Goal: Information Seeking & Learning: Understand process/instructions

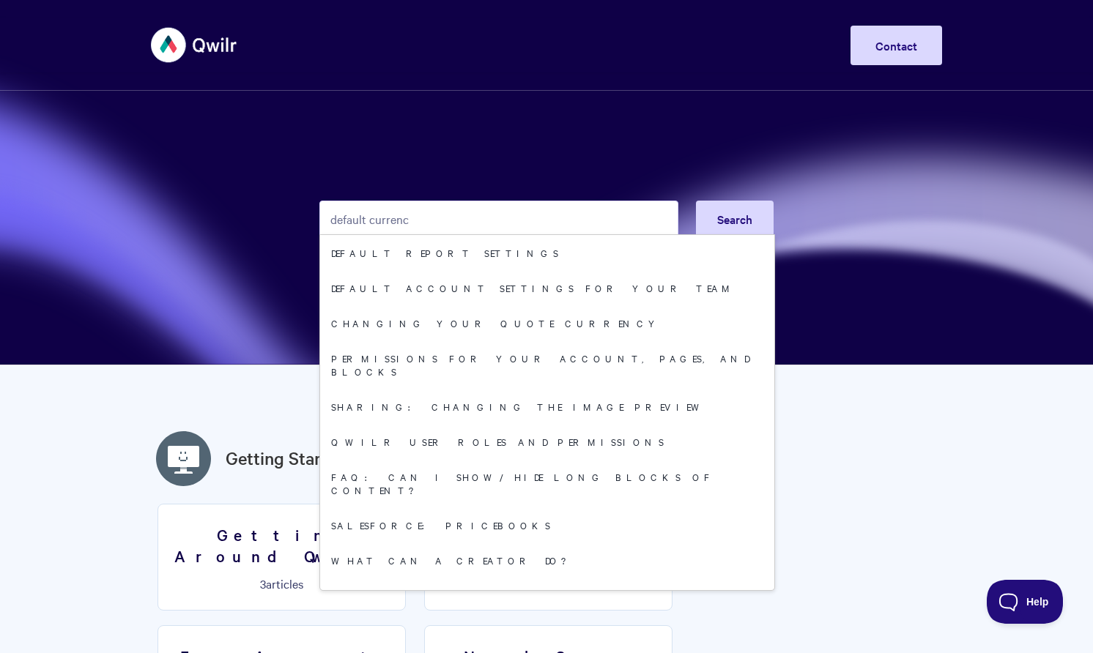
type input "default currency"
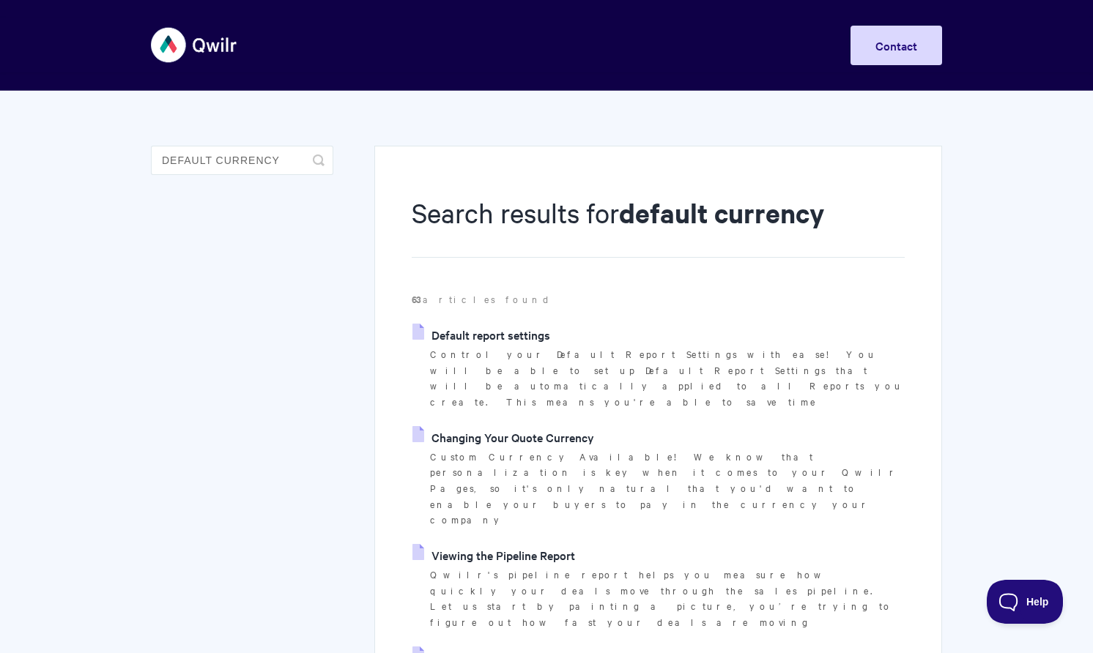
click at [491, 426] on link "Changing Your Quote Currency" at bounding box center [503, 437] width 182 height 22
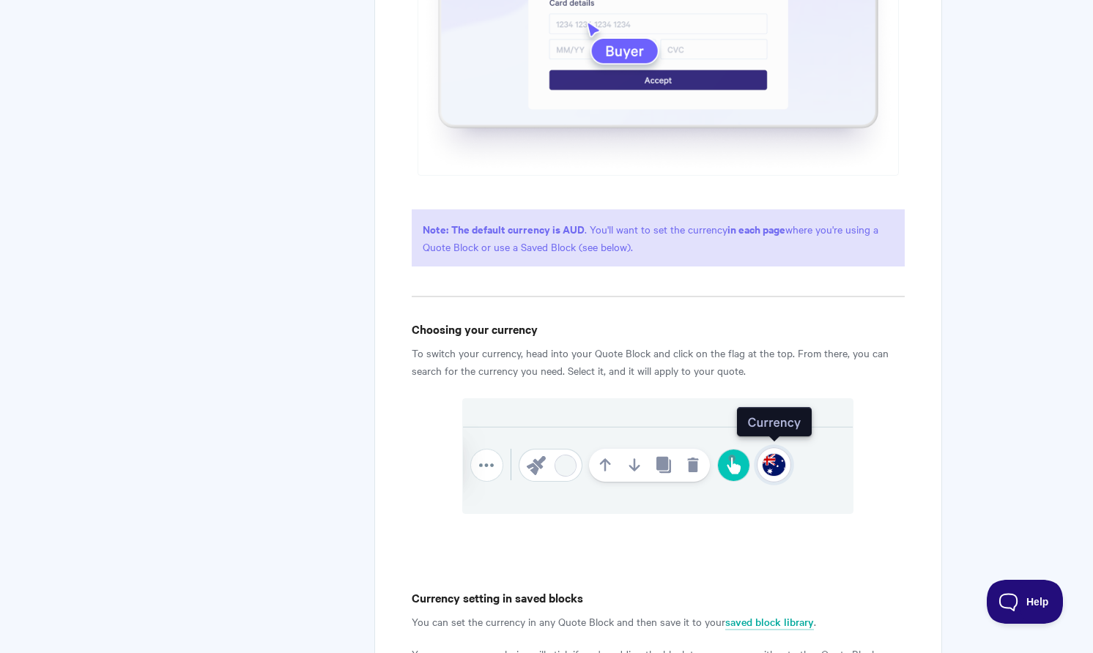
scroll to position [864, 0]
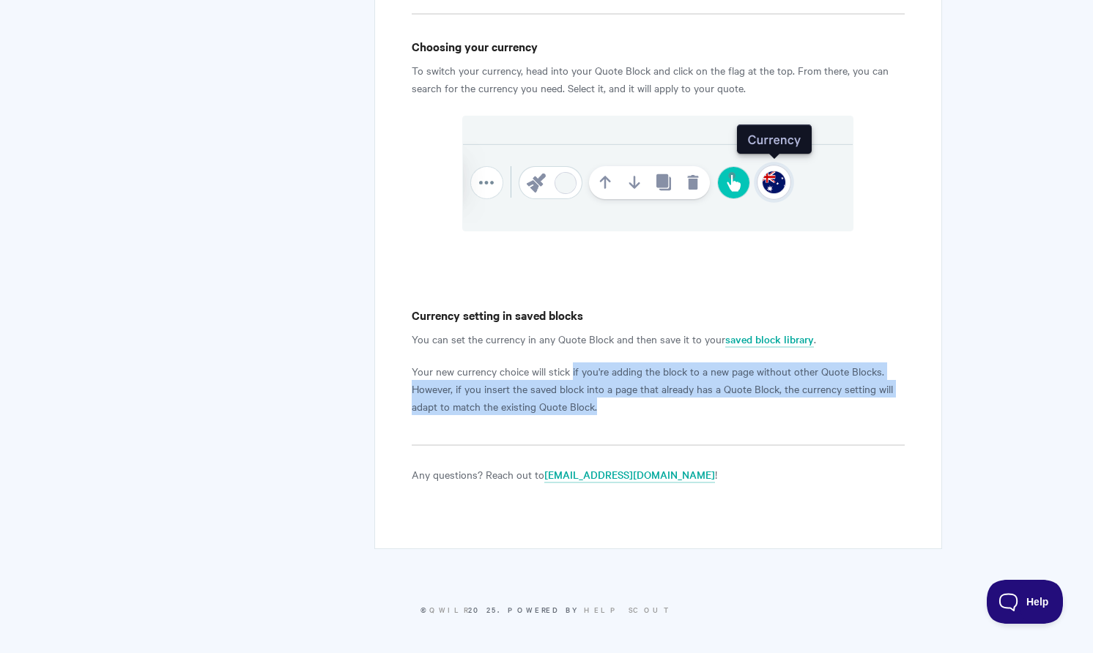
drag, startPoint x: 573, startPoint y: 369, endPoint x: 665, endPoint y: 413, distance: 102.2
click at [665, 413] on p "Your new currency choice will stick if you're adding the block to a new page wi…" at bounding box center [658, 389] width 493 height 53
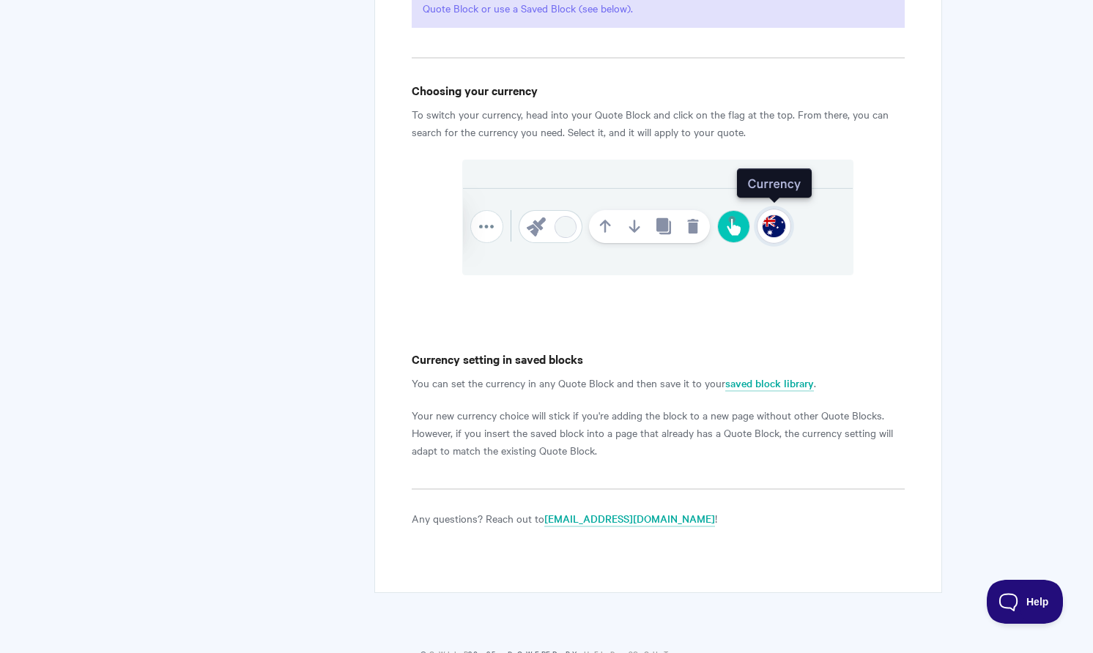
scroll to position [820, 0]
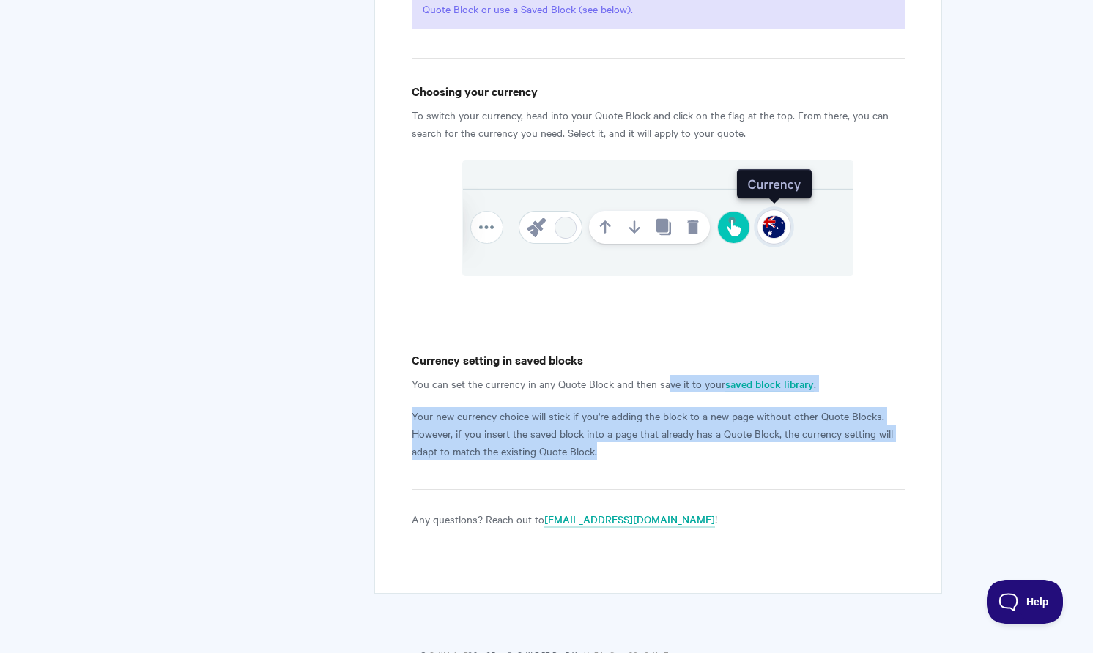
drag, startPoint x: 664, startPoint y: 385, endPoint x: 703, endPoint y: 445, distance: 71.5
click at [703, 445] on p "Your new currency choice will stick if you're adding the block to a new page wi…" at bounding box center [658, 433] width 493 height 53
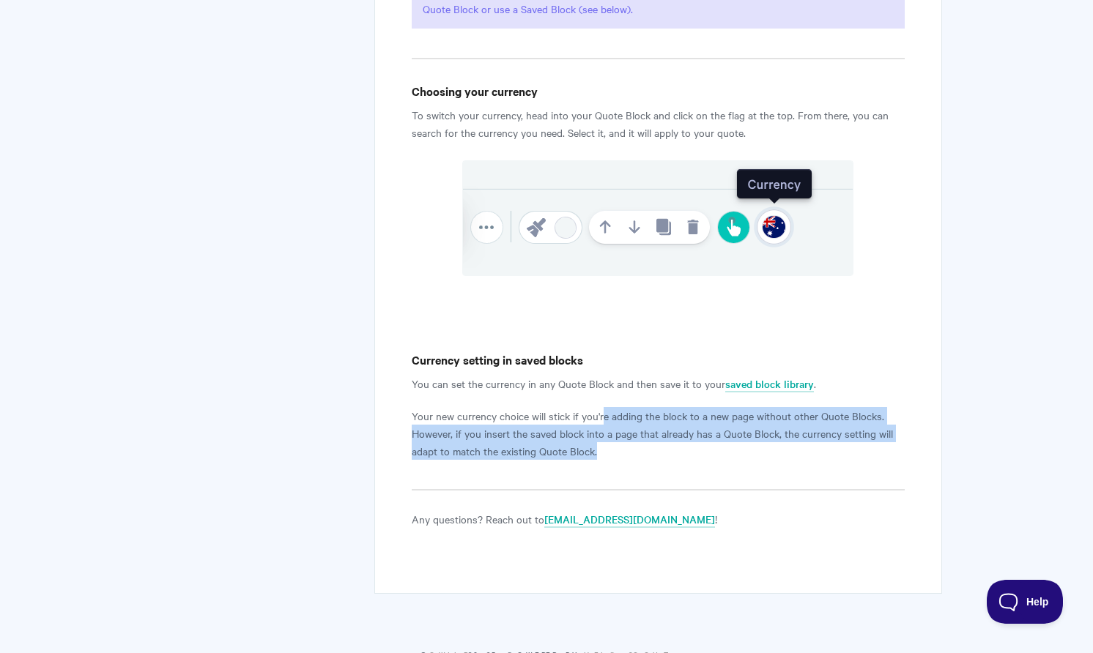
drag, startPoint x: 603, startPoint y: 414, endPoint x: 654, endPoint y: 448, distance: 61.3
click at [654, 448] on p "Your new currency choice will stick if you're adding the block to a new page wi…" at bounding box center [658, 433] width 493 height 53
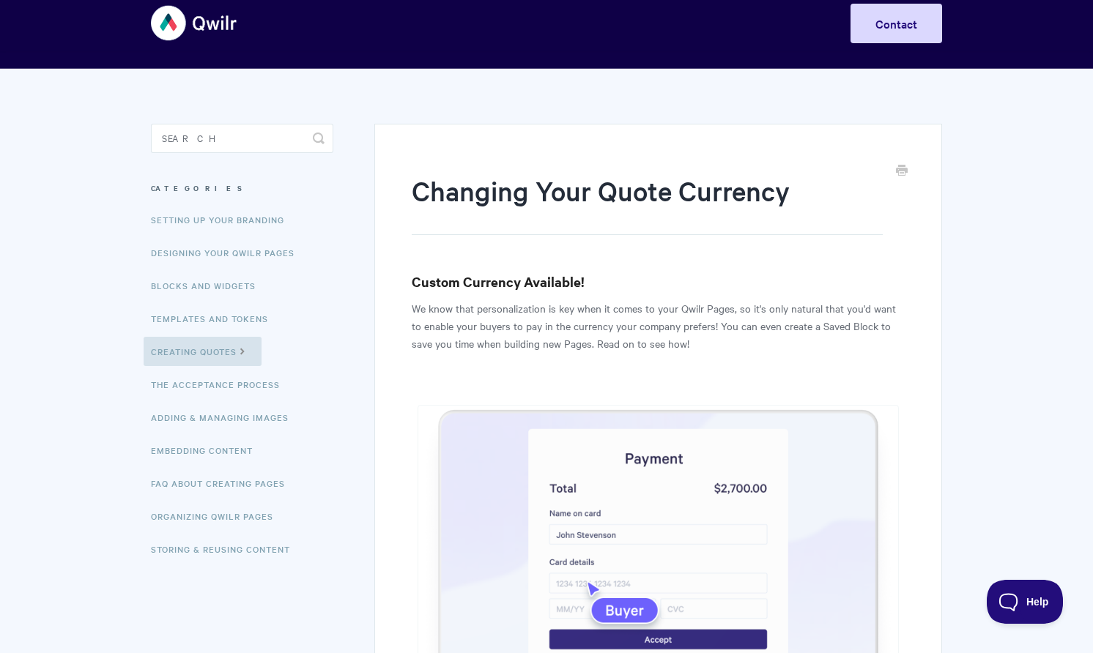
scroll to position [0, 0]
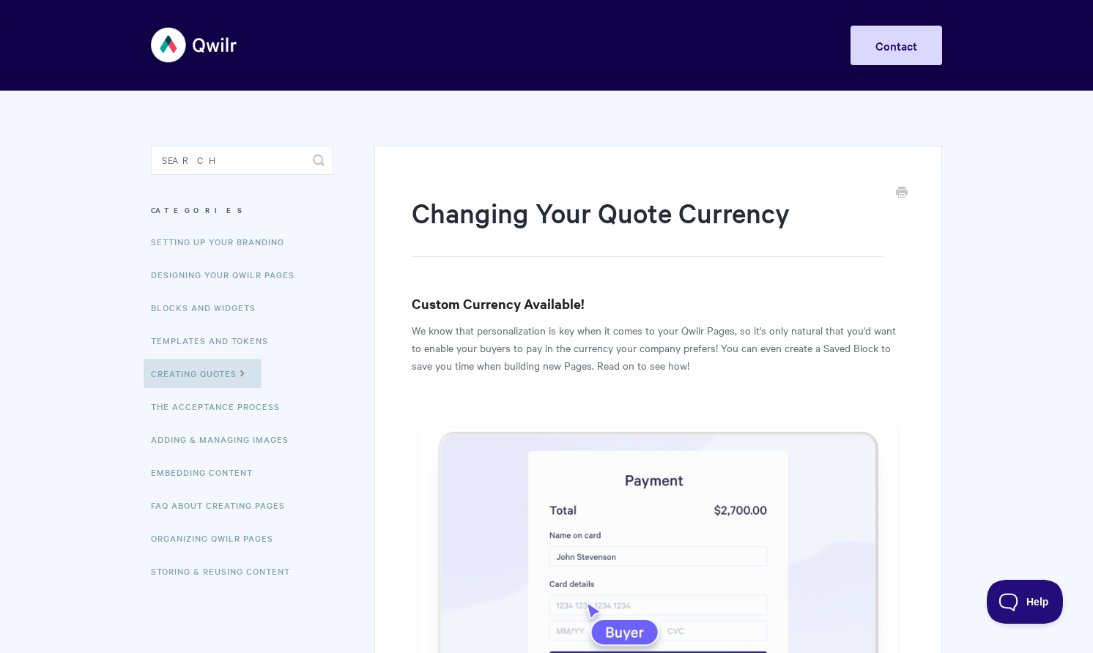
drag, startPoint x: 572, startPoint y: 323, endPoint x: 696, endPoint y: 361, distance: 129.5
click at [696, 361] on p "We know that personalization is key when it comes to your Qwilr Pages, so it's …" at bounding box center [658, 348] width 493 height 53
click at [218, 374] on link "Creating Quotes" at bounding box center [203, 373] width 118 height 29
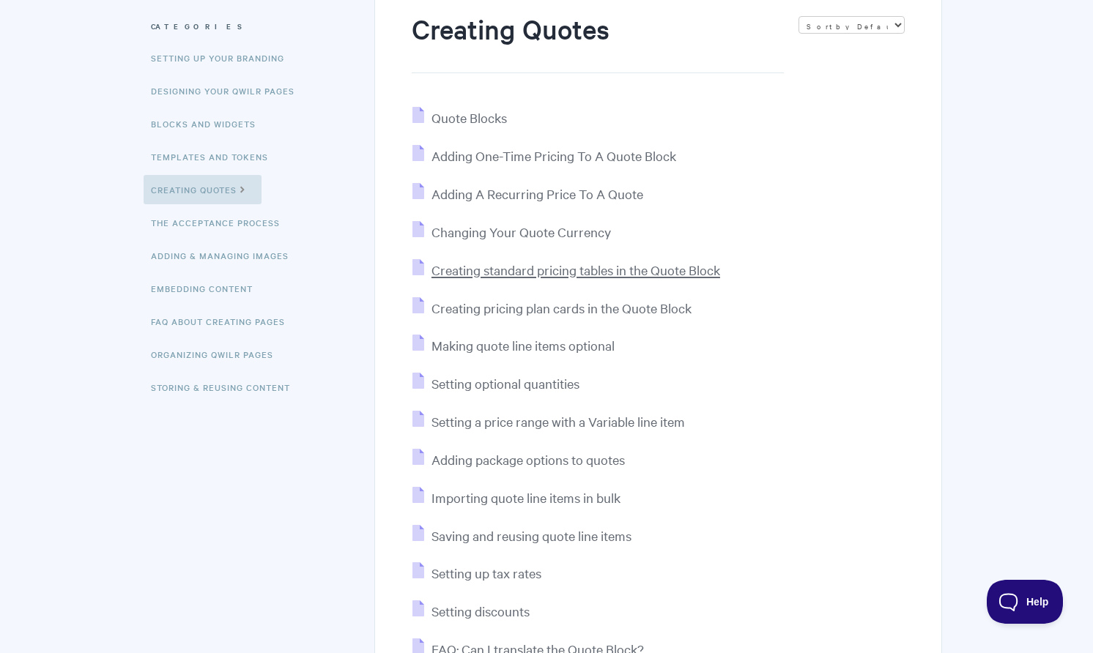
scroll to position [185, 0]
click at [491, 413] on span "Setting a price range with a Variable line item" at bounding box center [557, 420] width 253 height 17
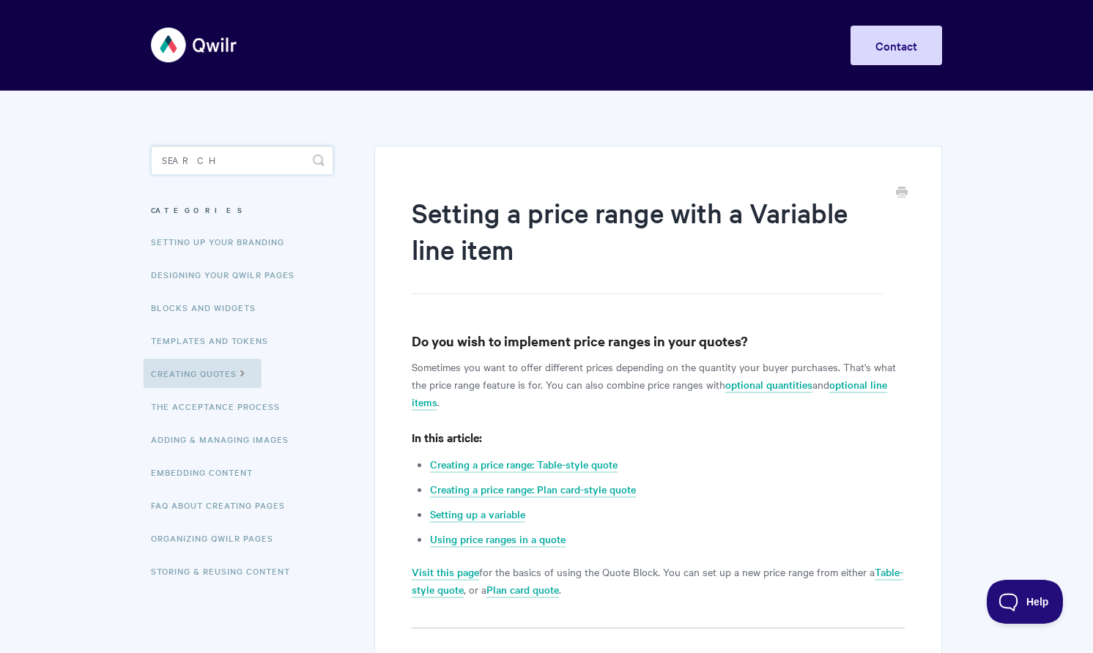
click at [241, 166] on input "Search" at bounding box center [242, 160] width 182 height 29
type input "csv"
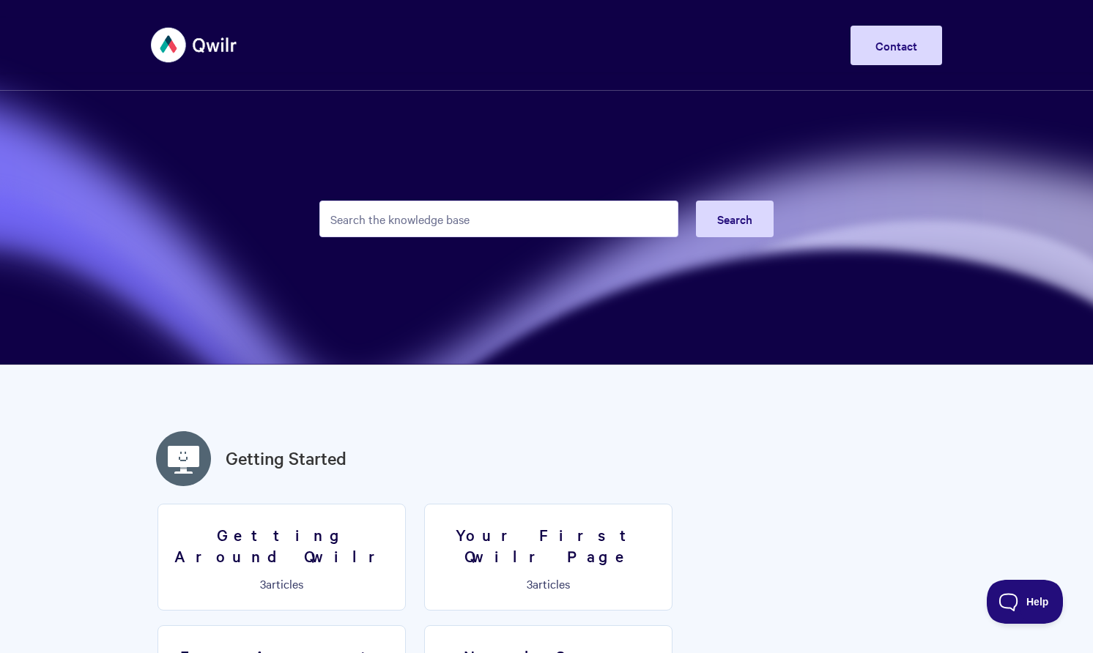
click at [400, 220] on input "Search the knowledge base" at bounding box center [498, 219] width 359 height 37
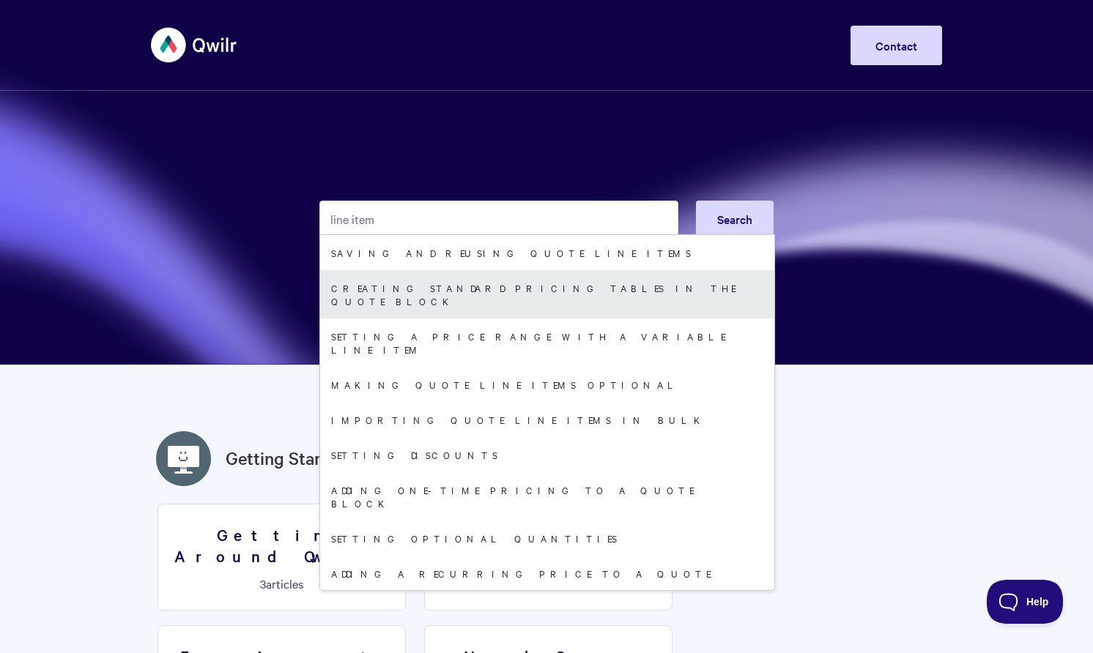
type input "line item"
click at [417, 286] on link "Creating standard pricing tables in the Quote Block" at bounding box center [547, 294] width 454 height 48
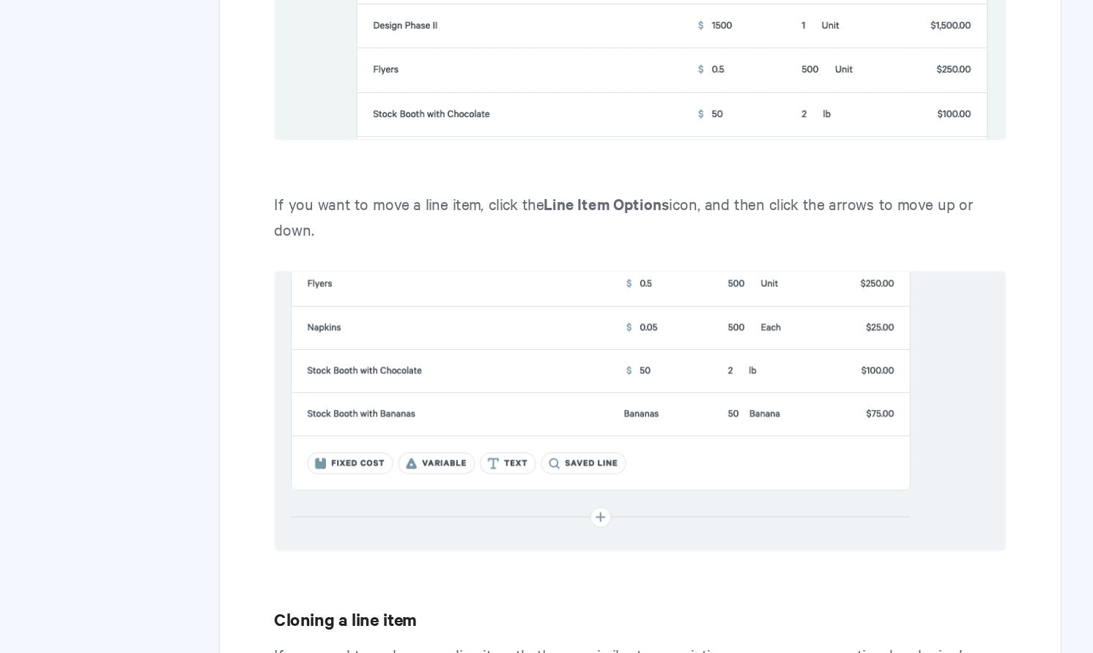
scroll to position [2262, 0]
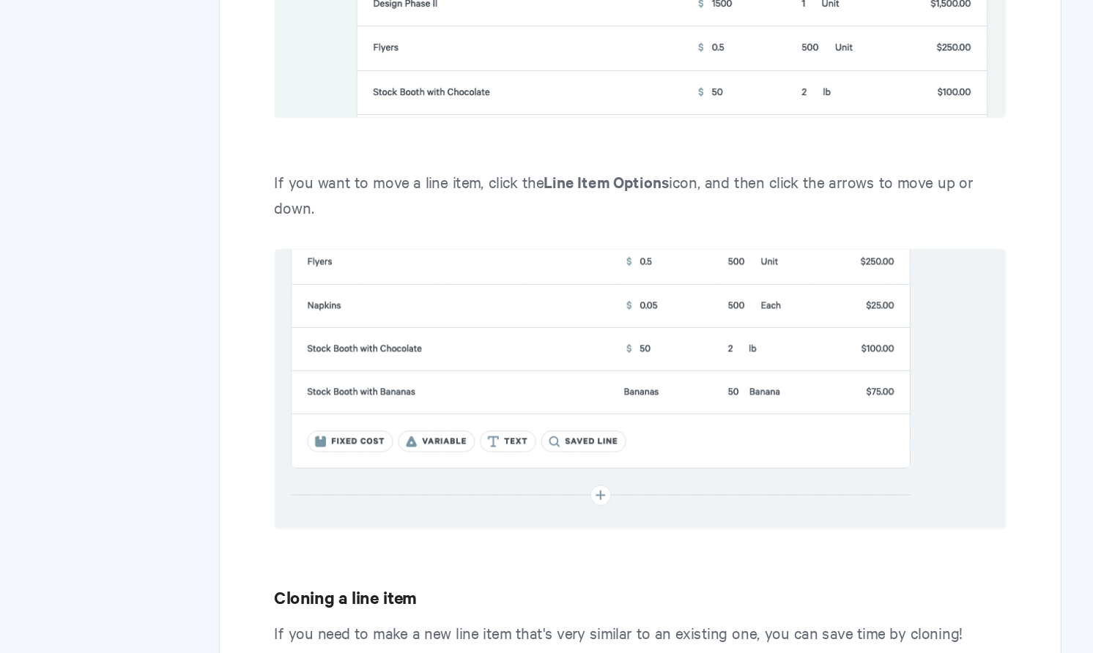
drag, startPoint x: 552, startPoint y: 316, endPoint x: 587, endPoint y: 330, distance: 38.5
click at [587, 330] on p "If you want to move a line item, click the Line Item Options icon, and then cli…" at bounding box center [658, 343] width 493 height 35
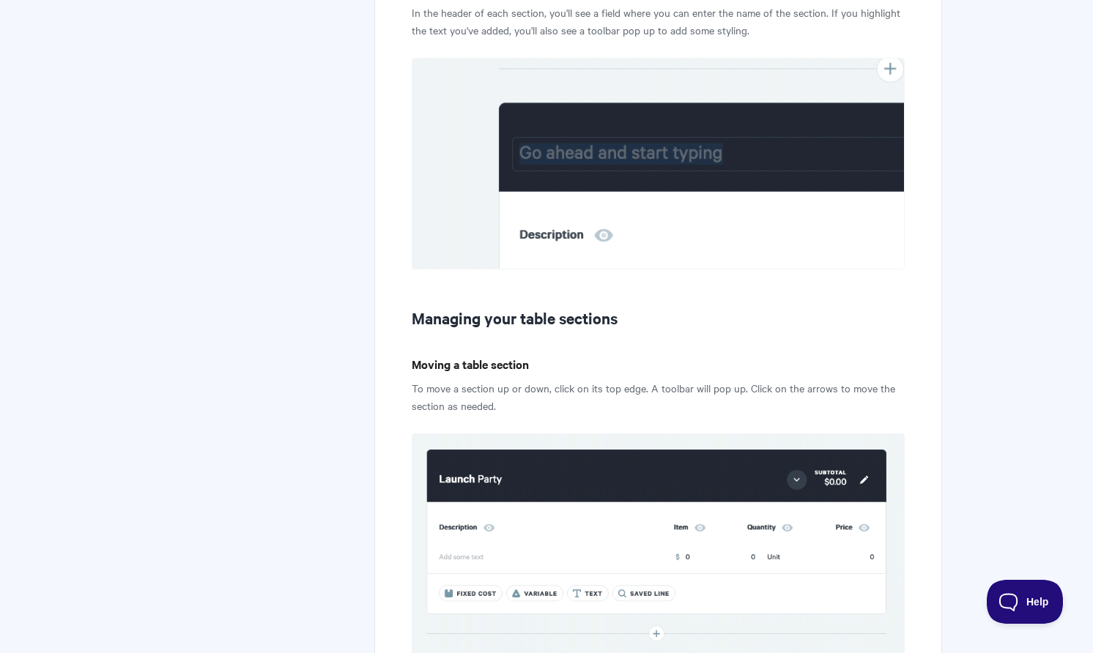
scroll to position [4614, 0]
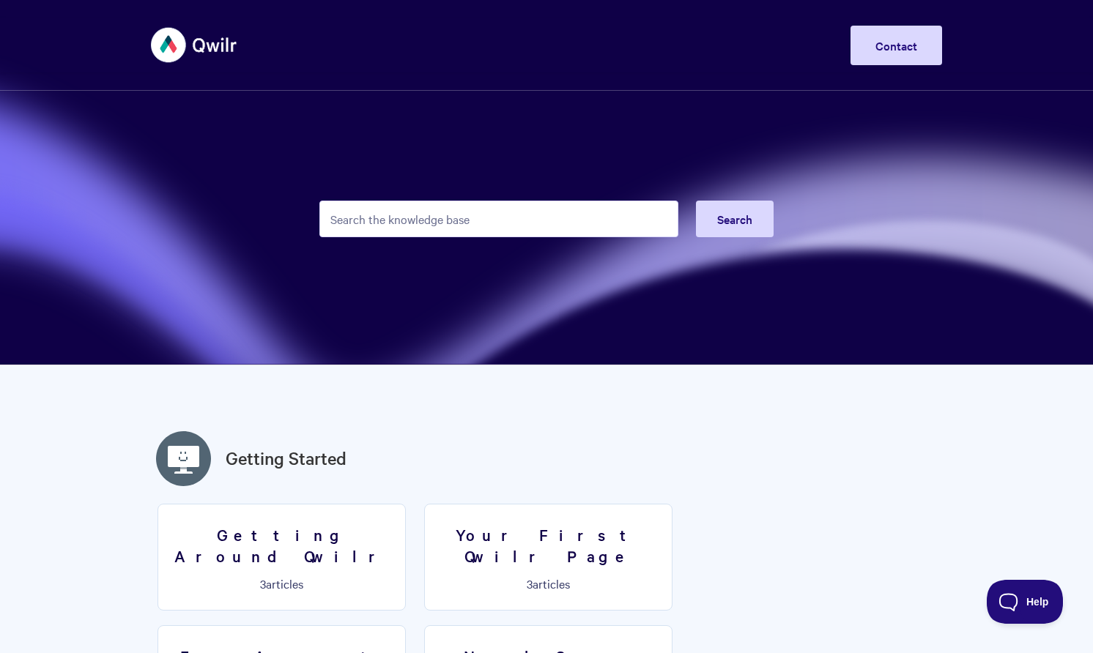
click at [459, 223] on input "Search the knowledge base" at bounding box center [498, 219] width 359 height 37
type input "pricing"
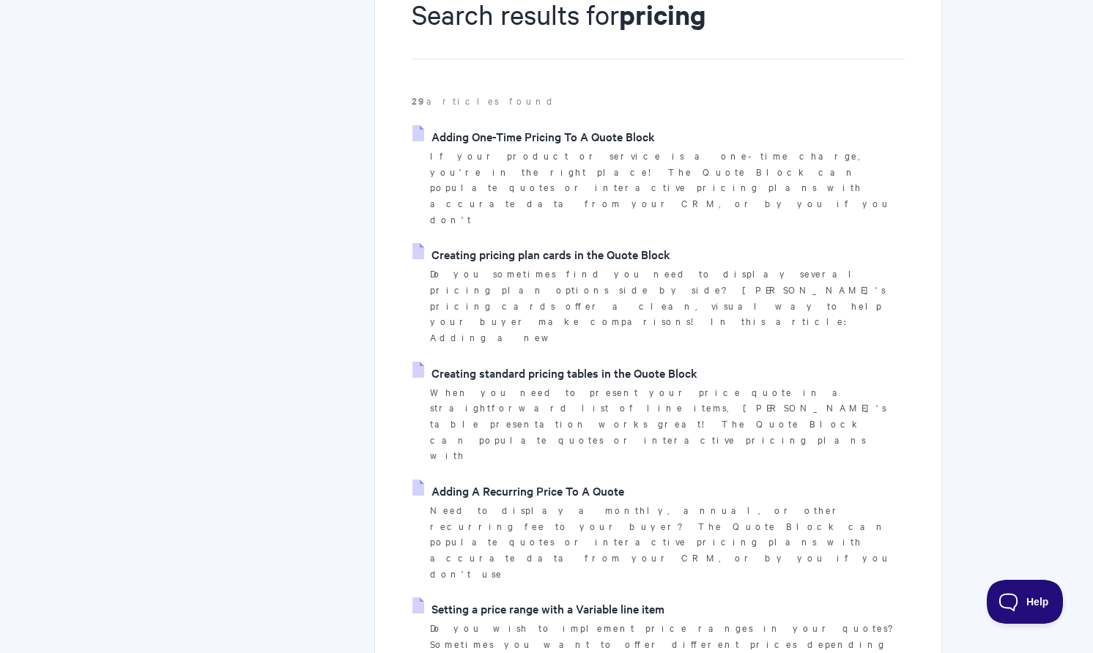
scroll to position [220, 0]
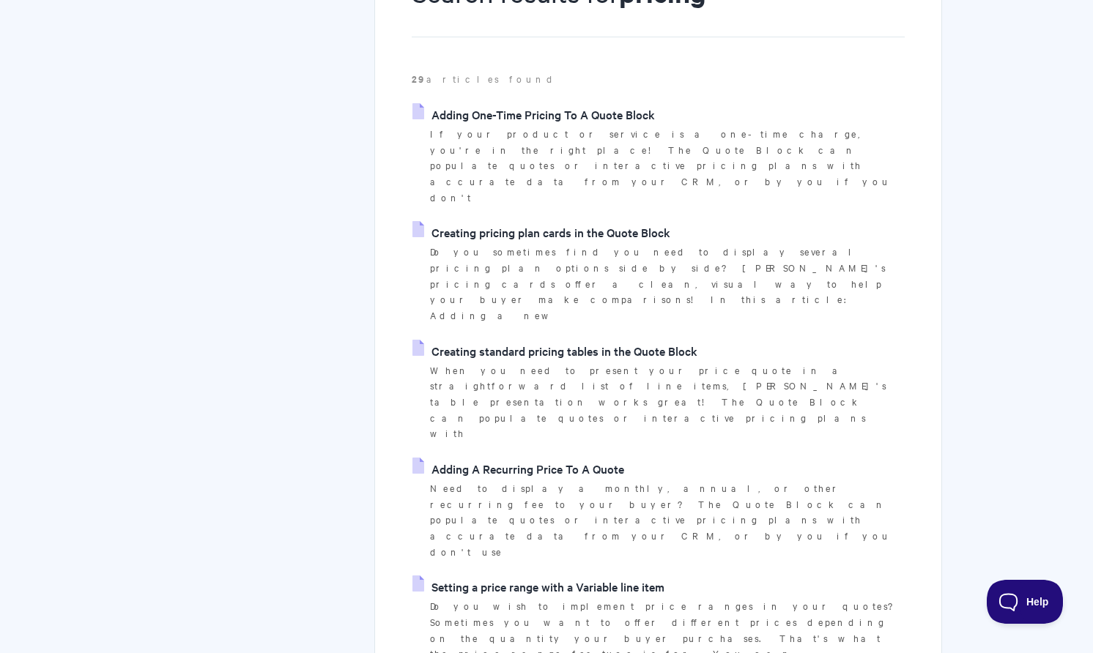
click at [521, 576] on link "Setting a price range with a Variable line item" at bounding box center [538, 587] width 252 height 22
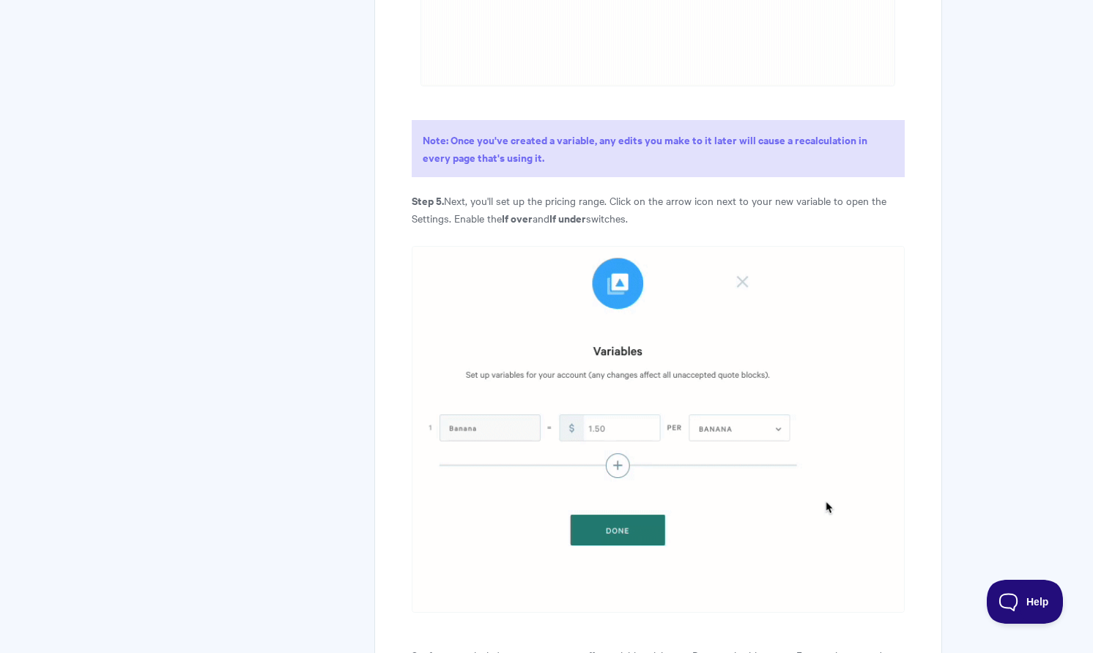
scroll to position [2963, 0]
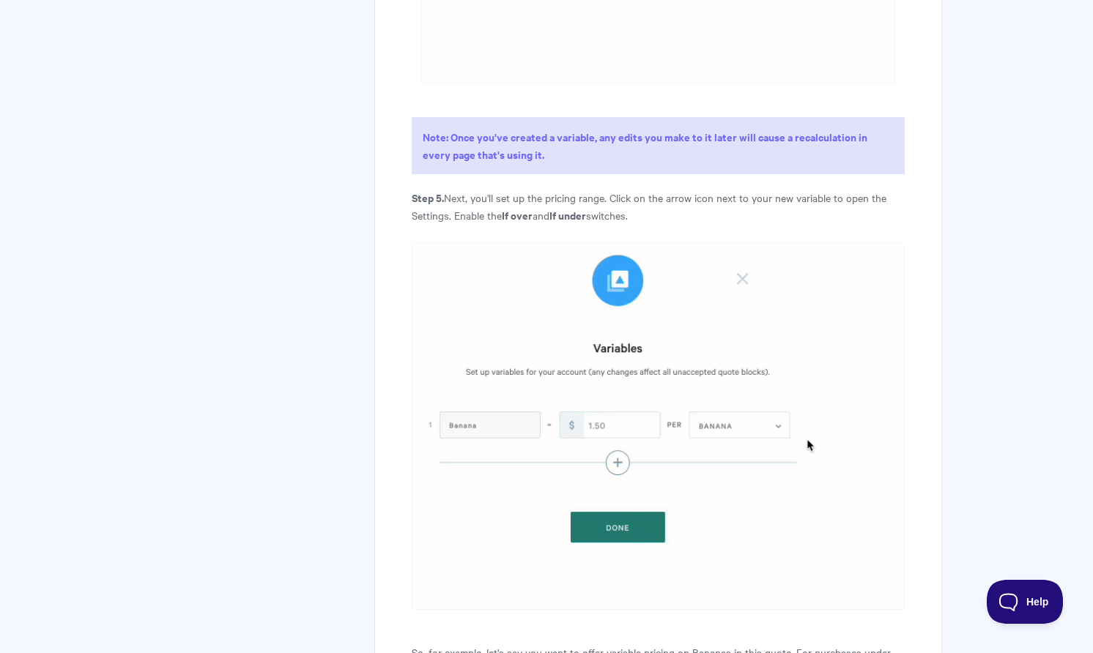
click at [618, 220] on p "Step 5. Next, you'll set up the pricing range. Click on the arrow icon next to …" at bounding box center [658, 206] width 493 height 35
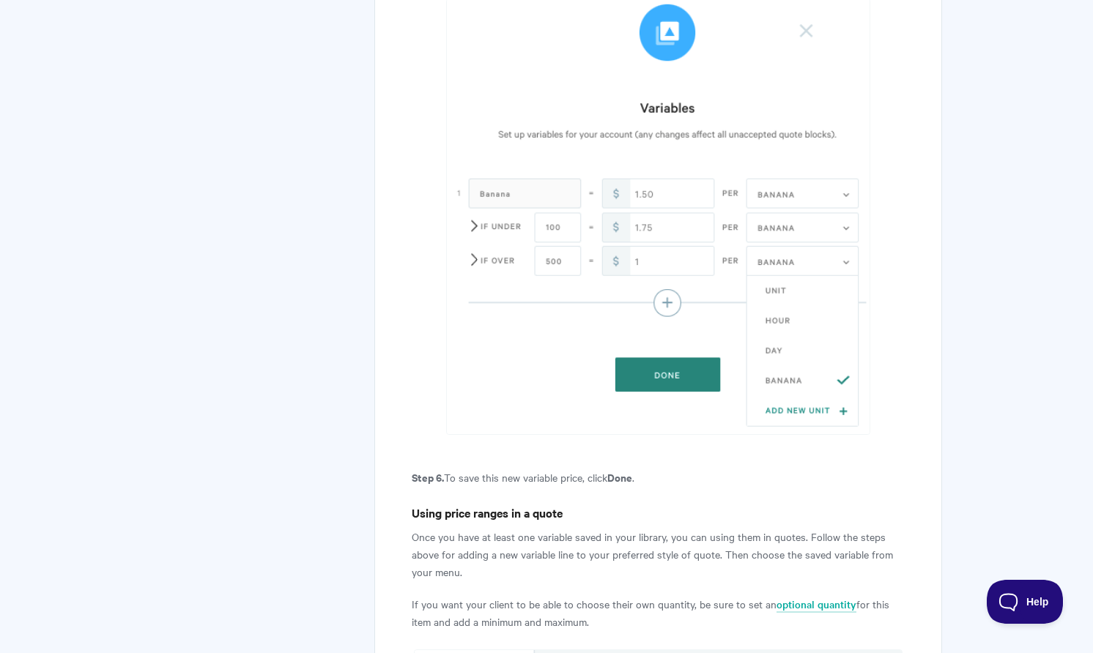
scroll to position [3683, 0]
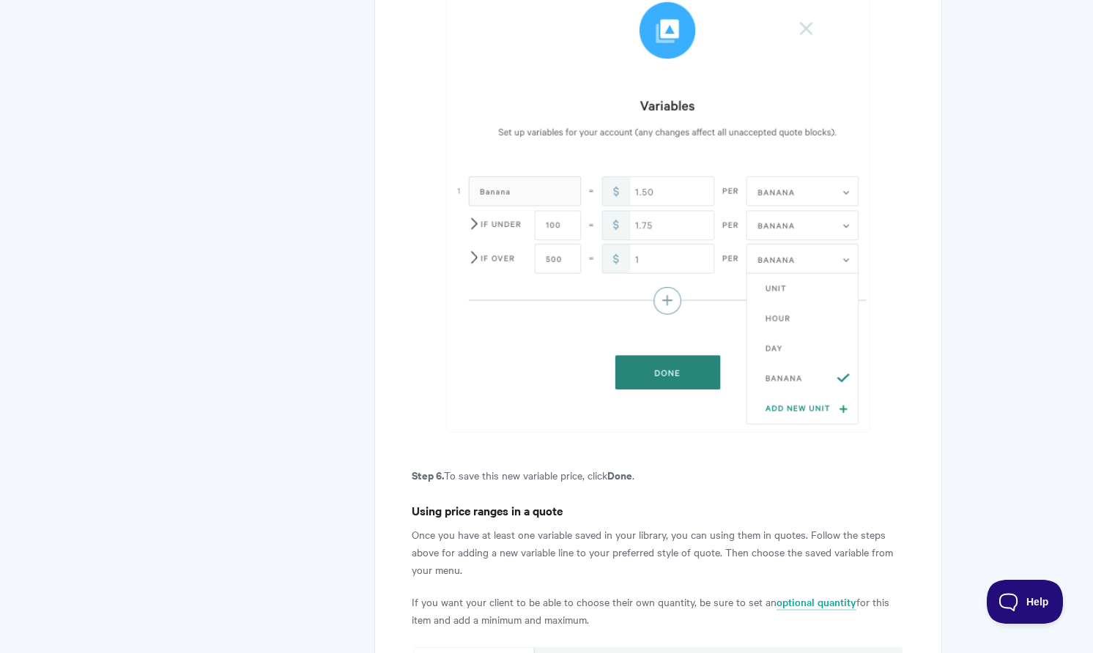
click at [415, 385] on p at bounding box center [658, 214] width 493 height 437
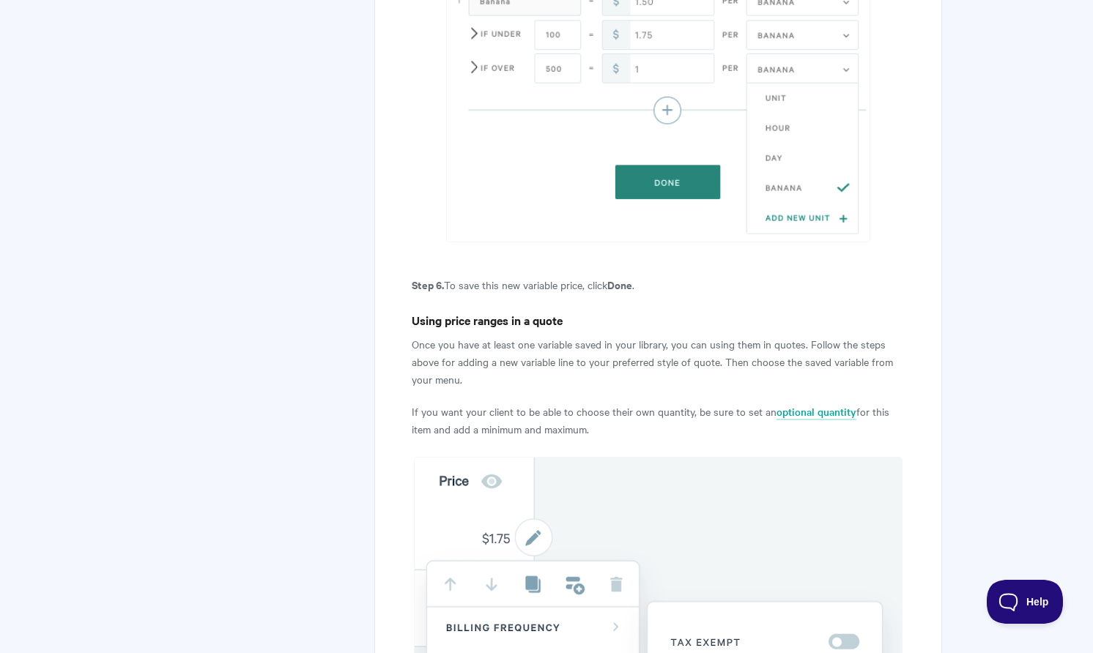
scroll to position [3872, 0]
click at [665, 431] on p "If you want your client to be able to choose their own quantity, be sure to set…" at bounding box center [658, 421] width 493 height 35
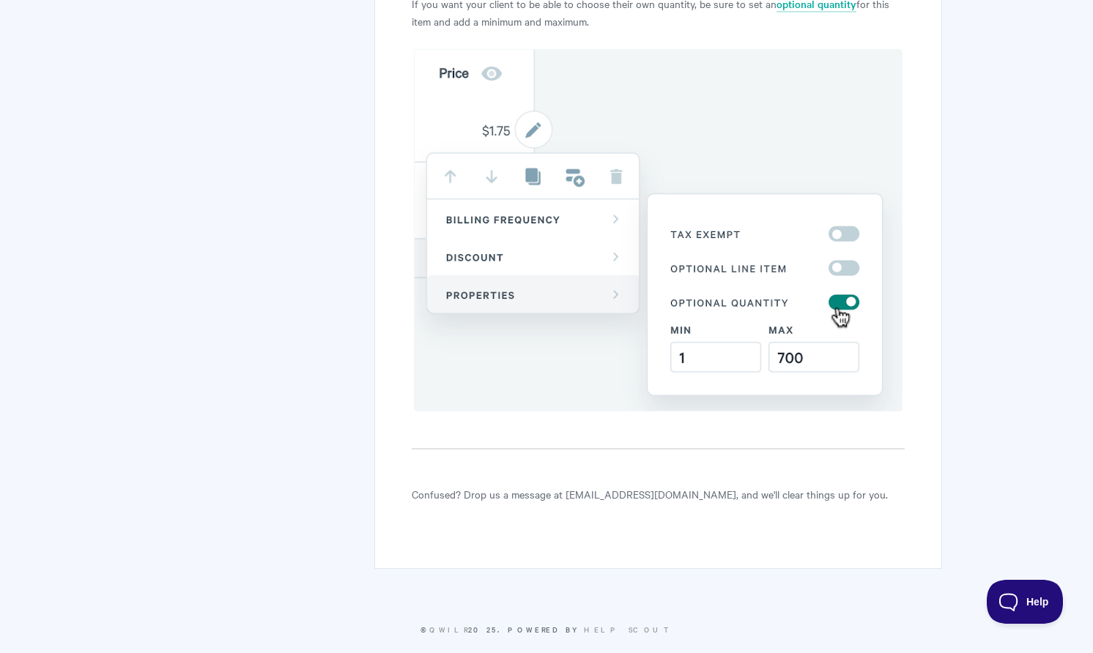
scroll to position [4318, 0]
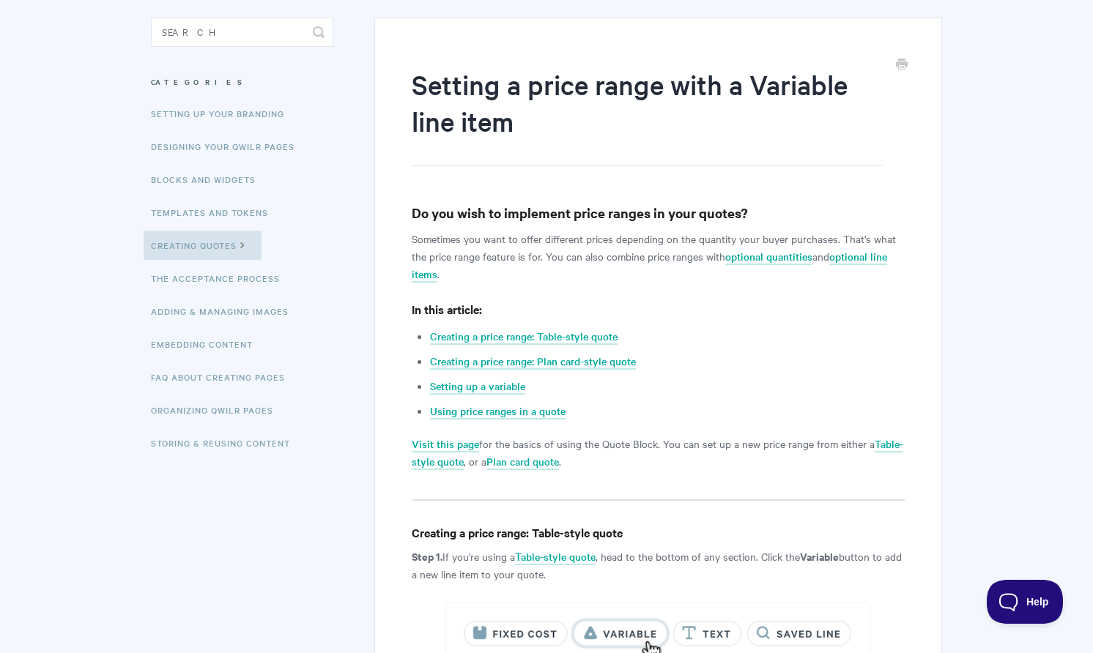
scroll to position [0, 0]
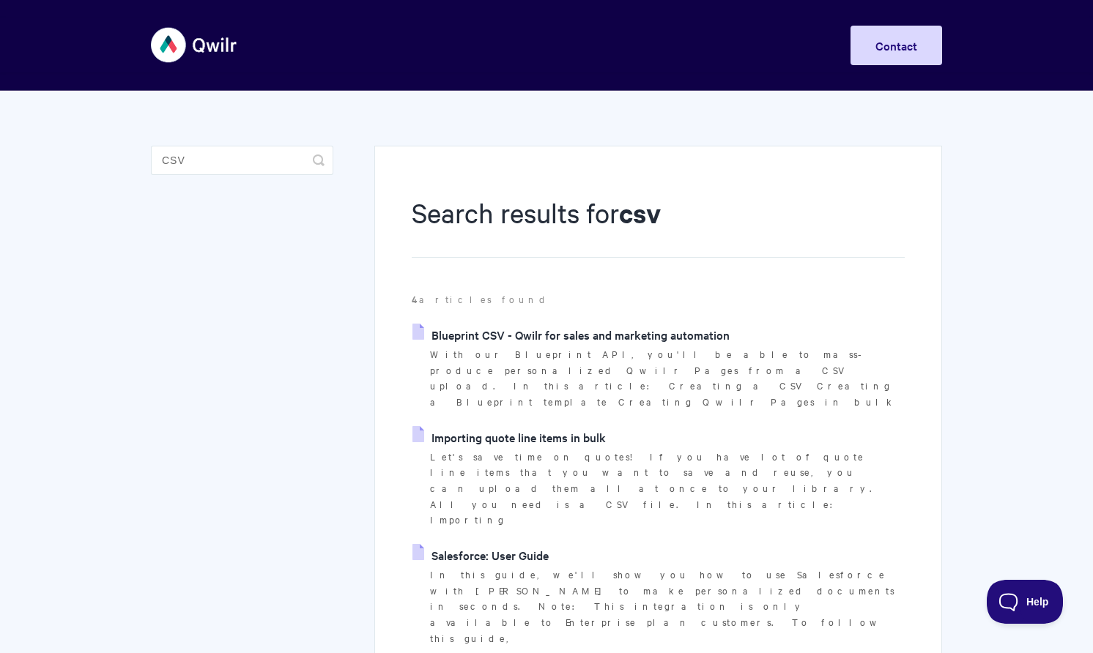
click at [493, 426] on link "Importing quote line items in bulk" at bounding box center [508, 437] width 193 height 22
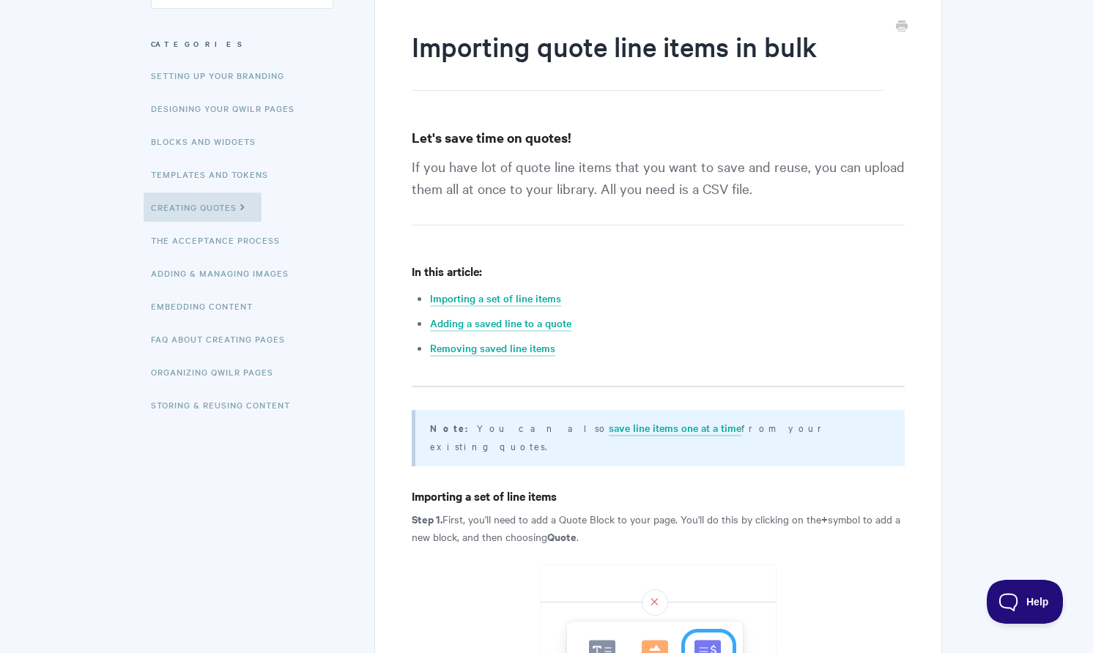
scroll to position [168, 0]
drag, startPoint x: 592, startPoint y: 193, endPoint x: 808, endPoint y: 177, distance: 216.6
click at [808, 177] on p "If you have lot of quote line items that you want to save and reuse, you can up…" at bounding box center [658, 189] width 493 height 70
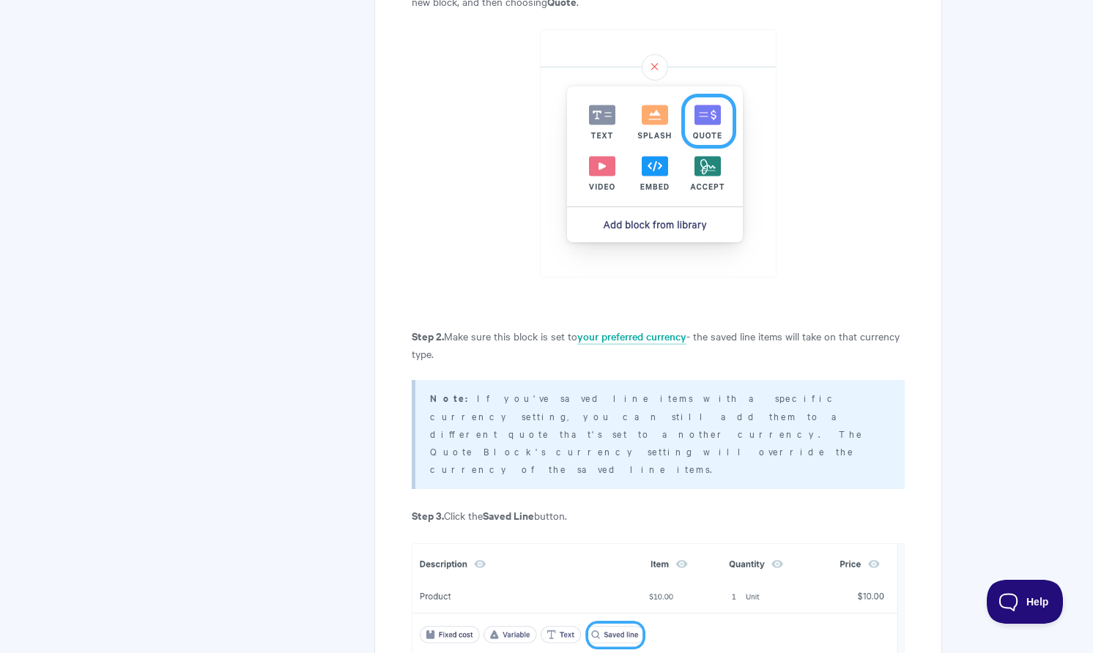
scroll to position [703, 0]
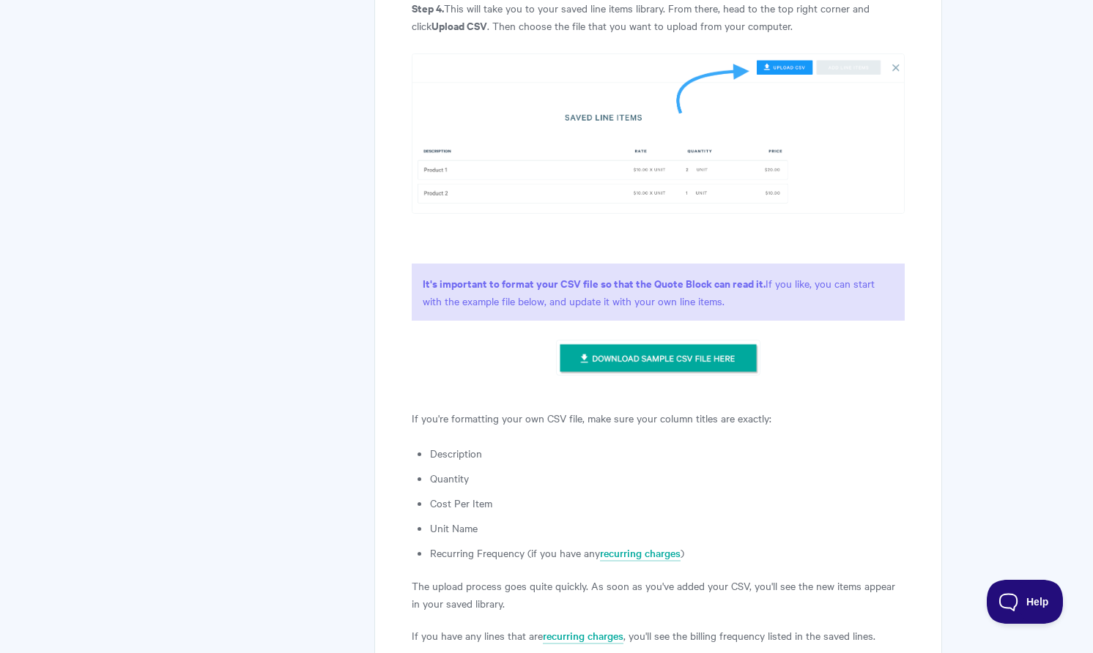
scroll to position [1460, 0]
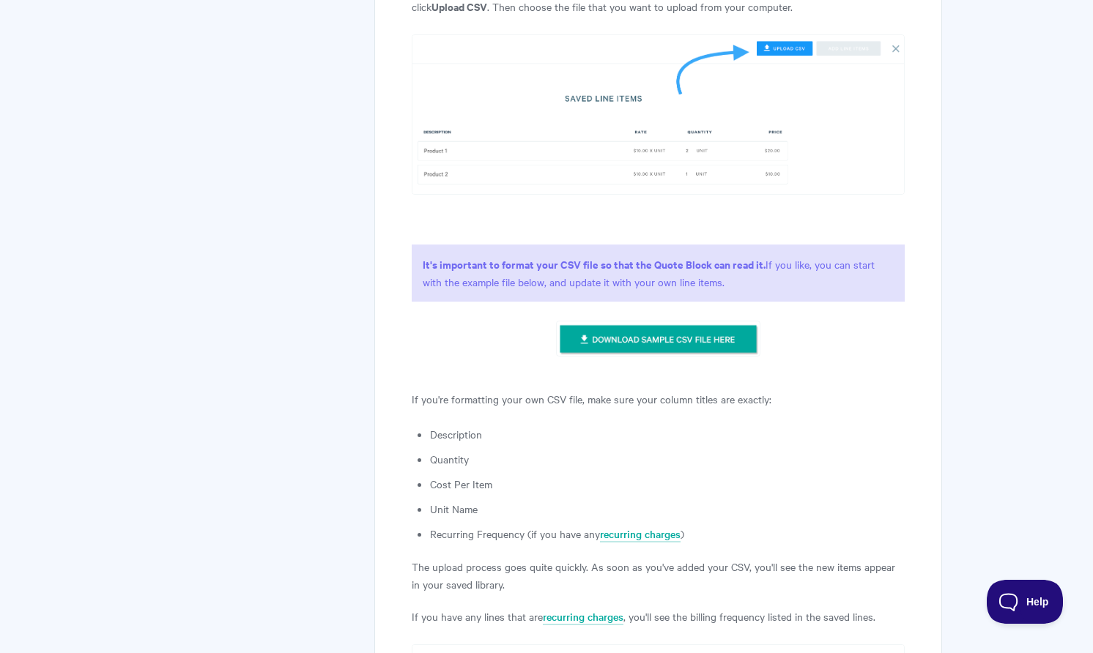
drag, startPoint x: 625, startPoint y: 199, endPoint x: 752, endPoint y: 207, distance: 127.7
click at [752, 245] on p "It's important to format your CSV file so that the Quote Block can read it. If …" at bounding box center [658, 273] width 493 height 57
click at [655, 321] on img at bounding box center [658, 339] width 204 height 37
click at [508, 450] on li "Quantity" at bounding box center [667, 459] width 475 height 18
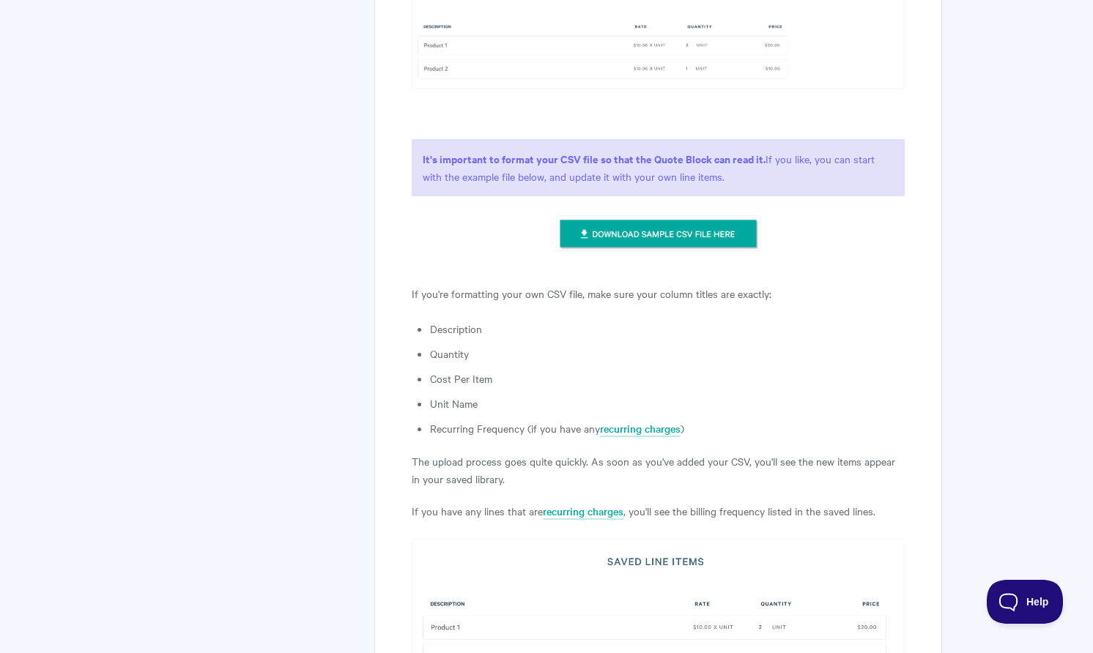
scroll to position [1595, 0]
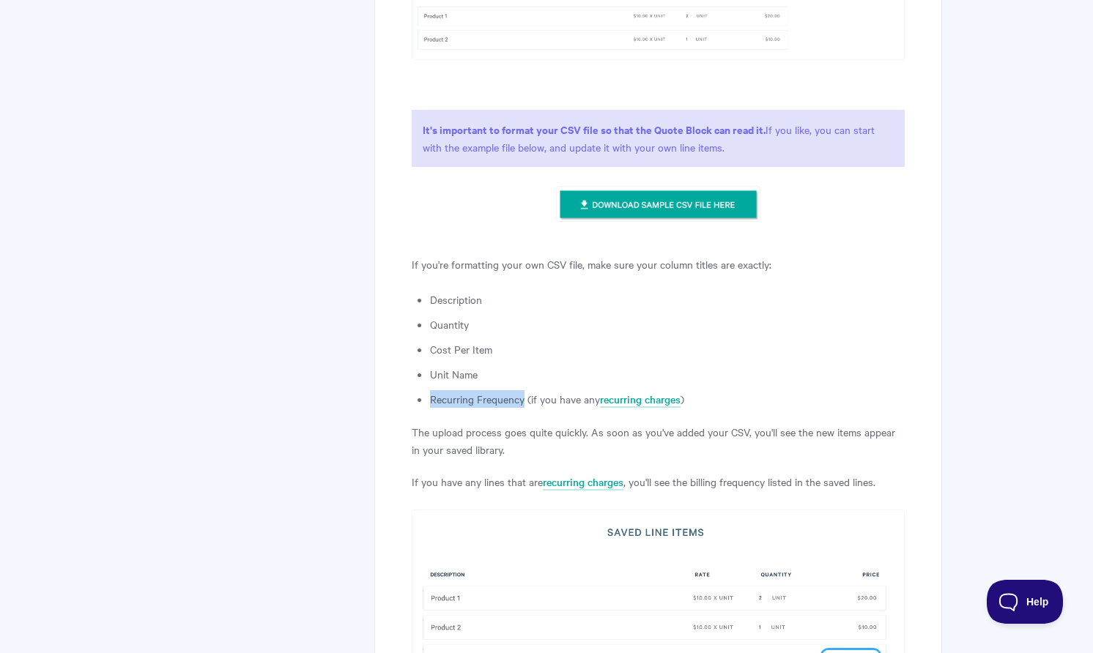
drag, startPoint x: 429, startPoint y: 328, endPoint x: 524, endPoint y: 333, distance: 95.3
click at [524, 390] on li "Recurring Frequency (if you have any recurring charges )" at bounding box center [667, 399] width 475 height 18
copy li "Recurring Frequency"
click at [453, 291] on li "Description" at bounding box center [667, 300] width 475 height 18
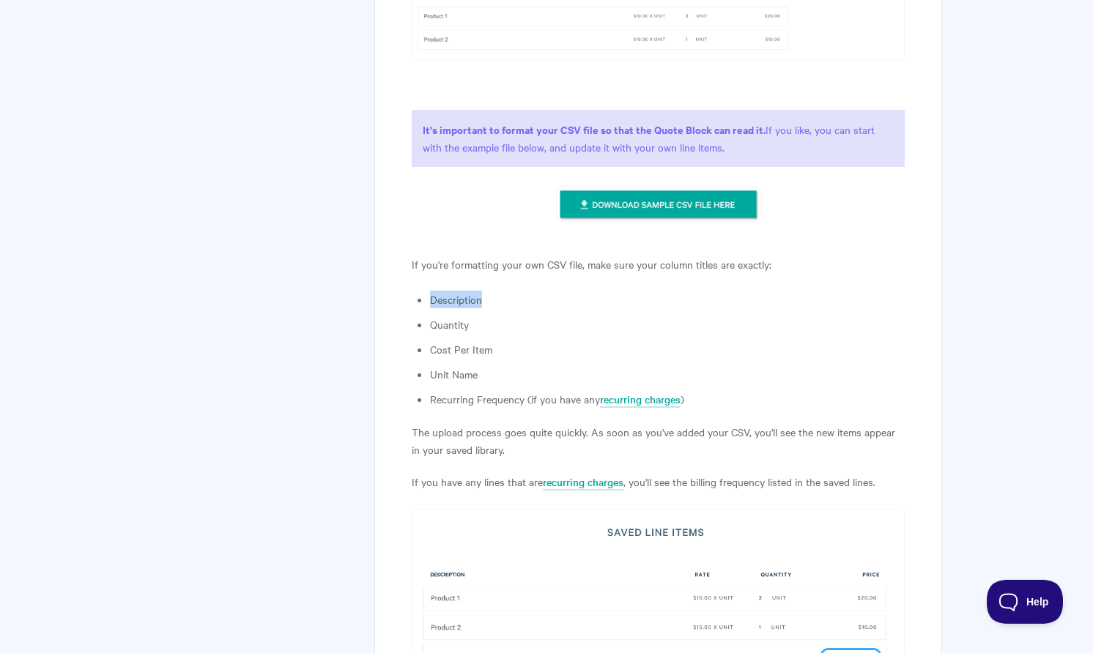
copy li "Description"
click at [453, 423] on p "The upload process goes quite quickly. As soon as you've added your CSV, you'll…" at bounding box center [658, 440] width 493 height 35
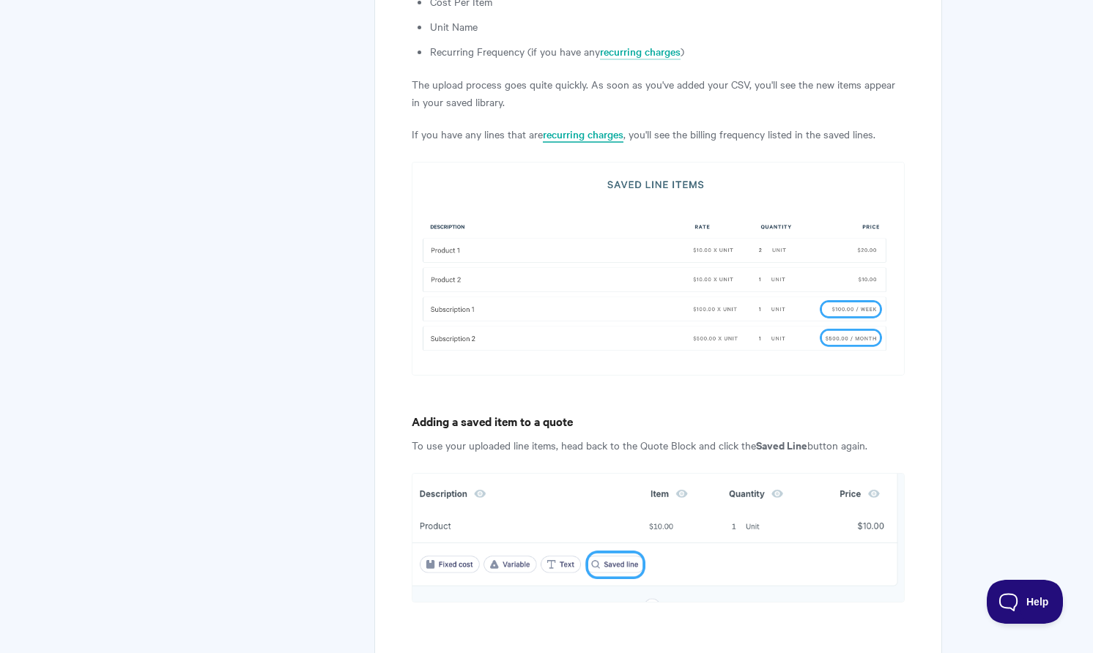
scroll to position [1961, 0]
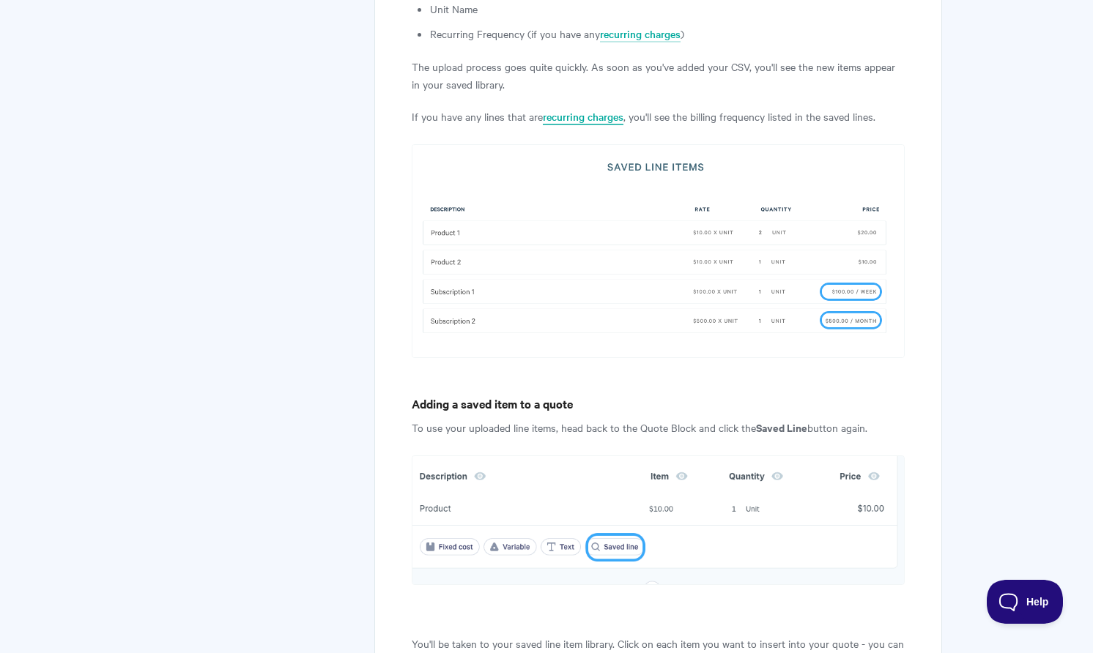
click at [570, 109] on link "recurring charges" at bounding box center [583, 117] width 81 height 16
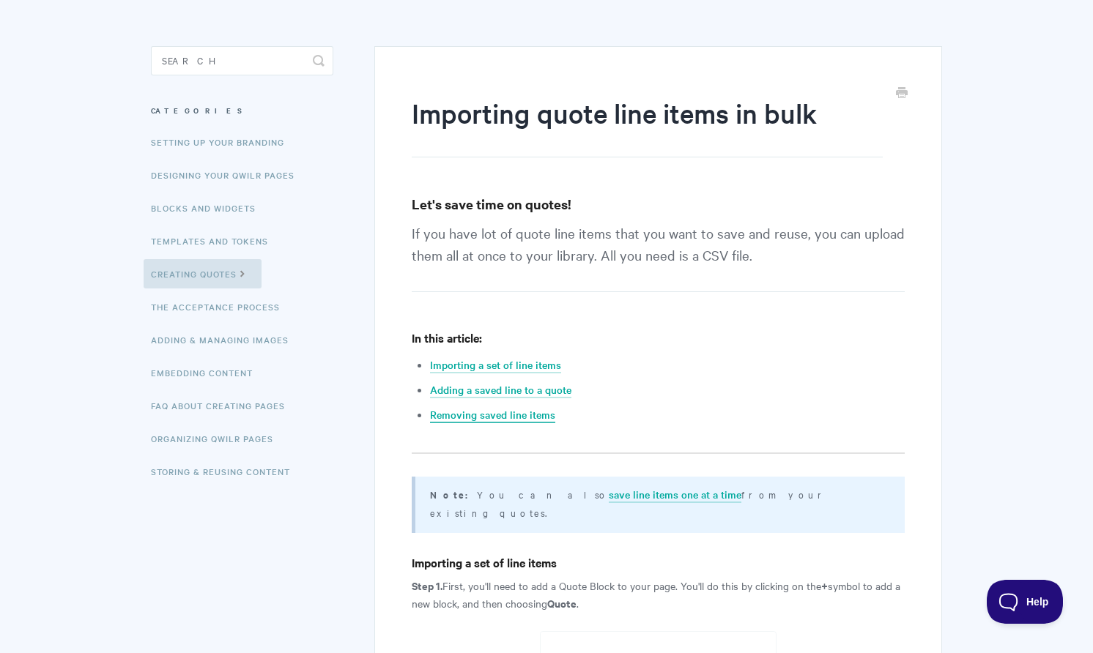
scroll to position [101, 0]
click at [483, 365] on link "Importing a set of line items" at bounding box center [495, 364] width 131 height 16
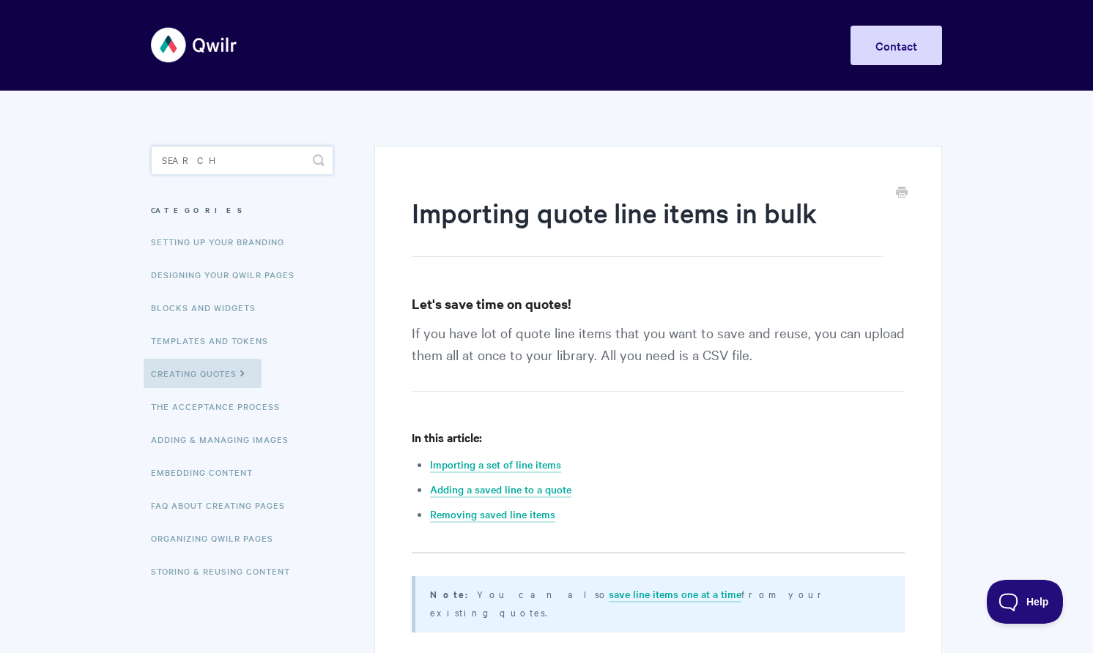
click at [226, 160] on input "Search" at bounding box center [242, 160] width 182 height 29
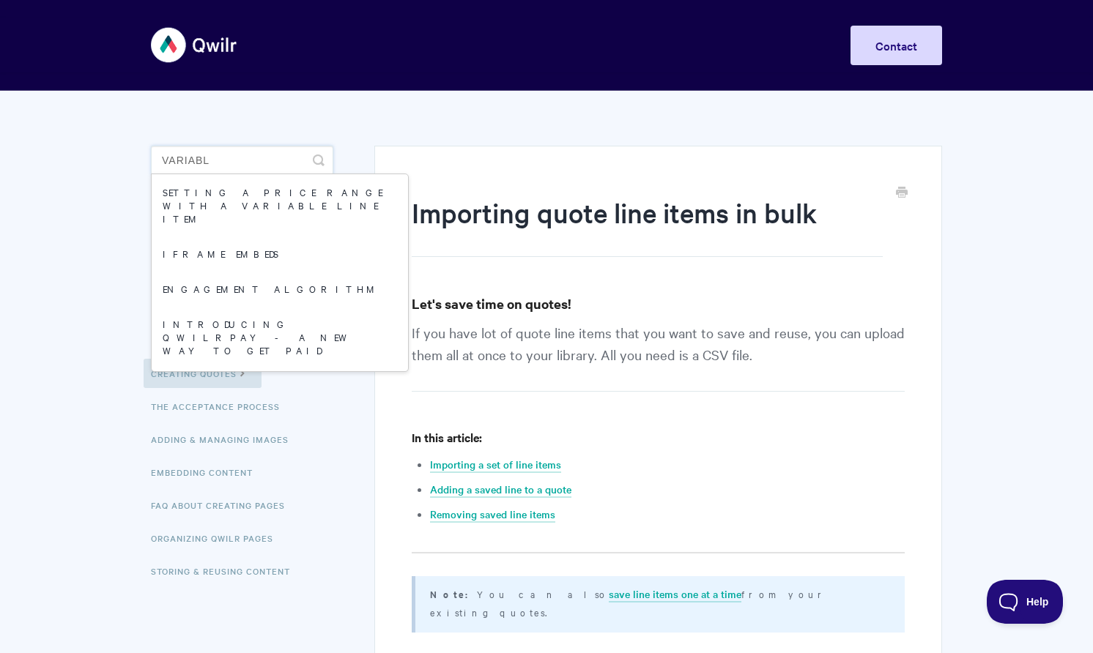
type input "variable"
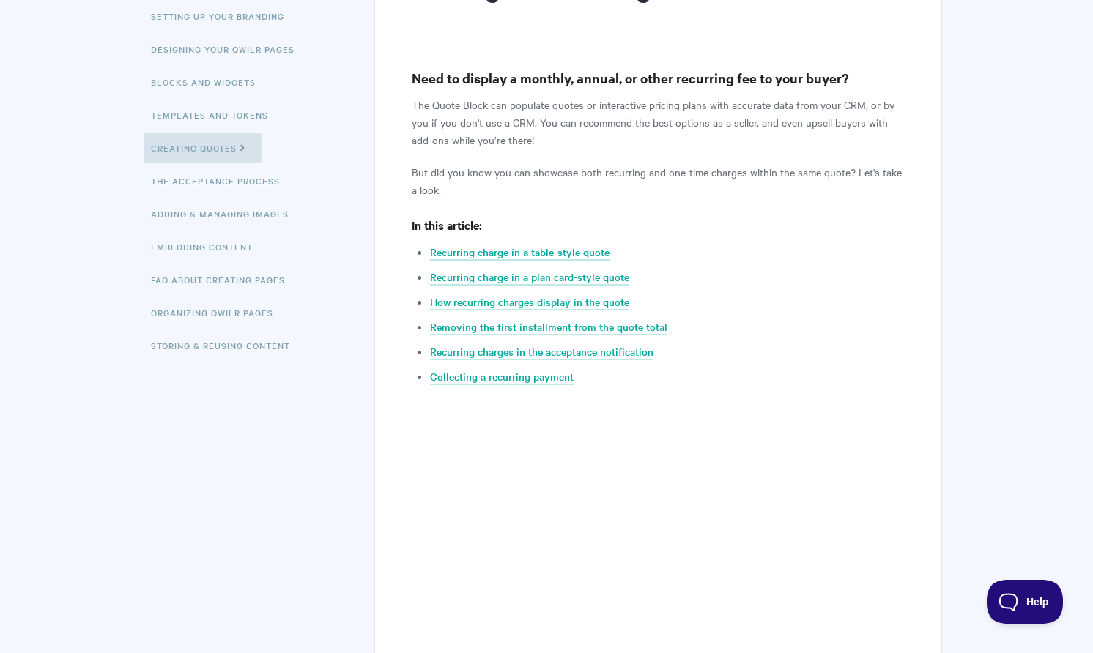
scroll to position [696, 0]
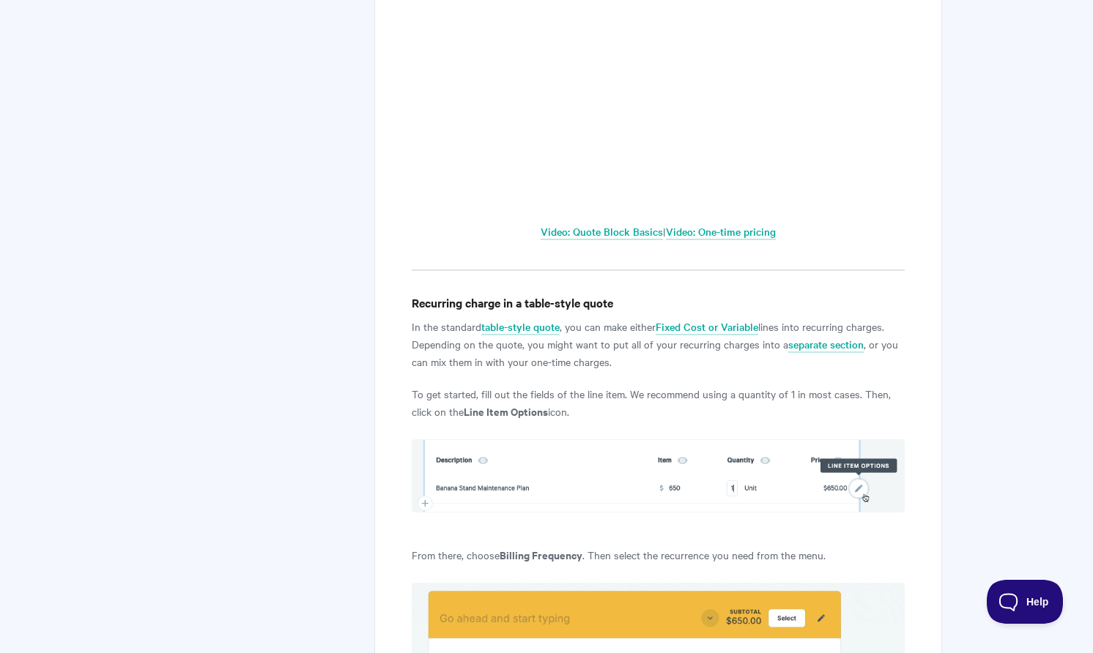
click at [627, 330] on p "In the standard table-style quote , you can make either Fixed Cost or Variable …" at bounding box center [658, 344] width 493 height 53
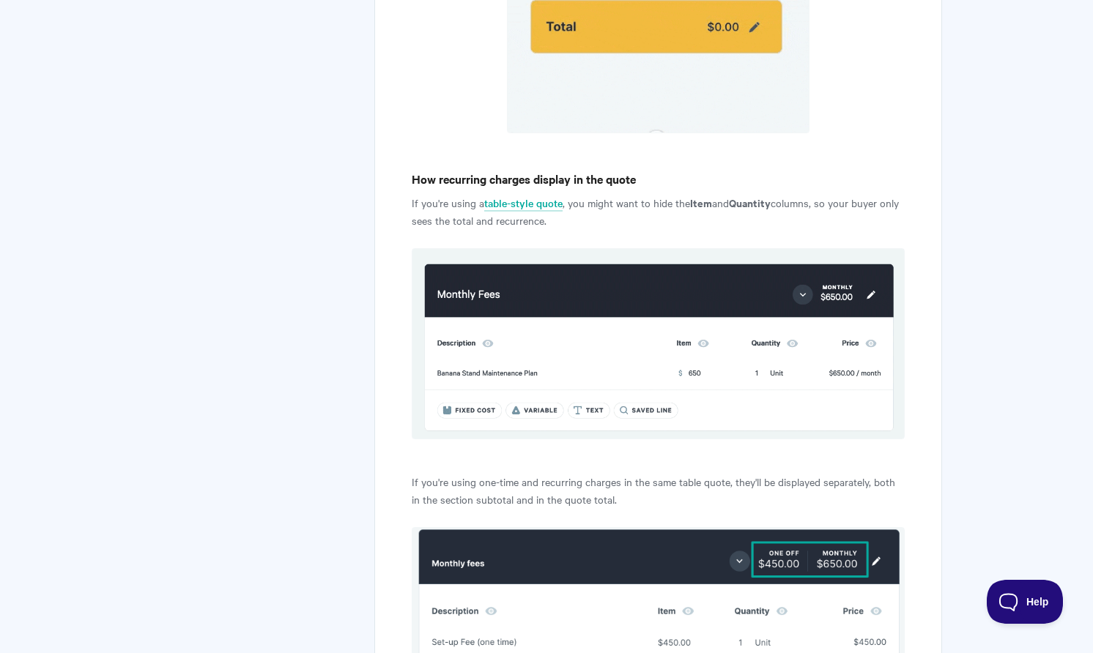
scroll to position [2368, 0]
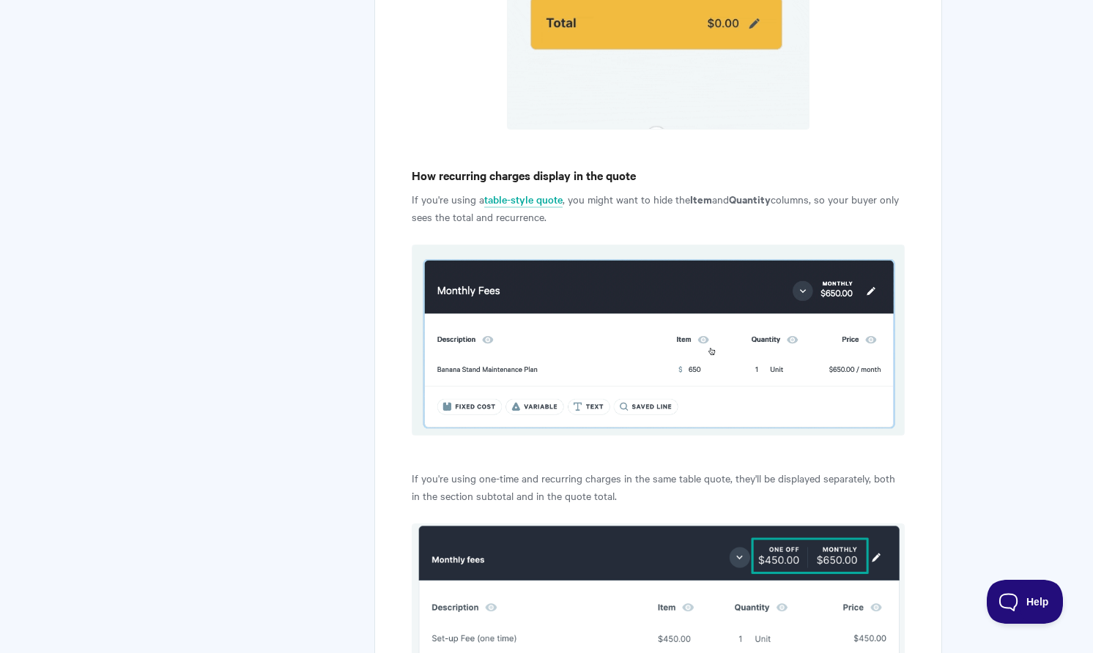
click at [612, 203] on p "If you're using a table-style quote , you might want to hide the Item and Quant…" at bounding box center [658, 207] width 493 height 35
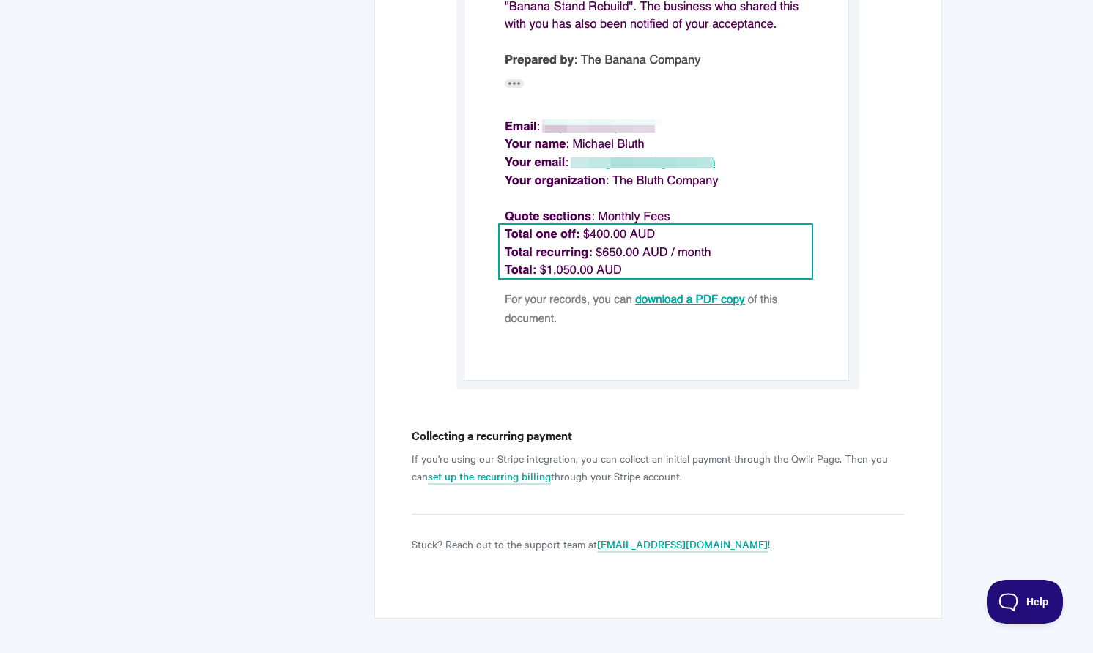
scroll to position [5555, 0]
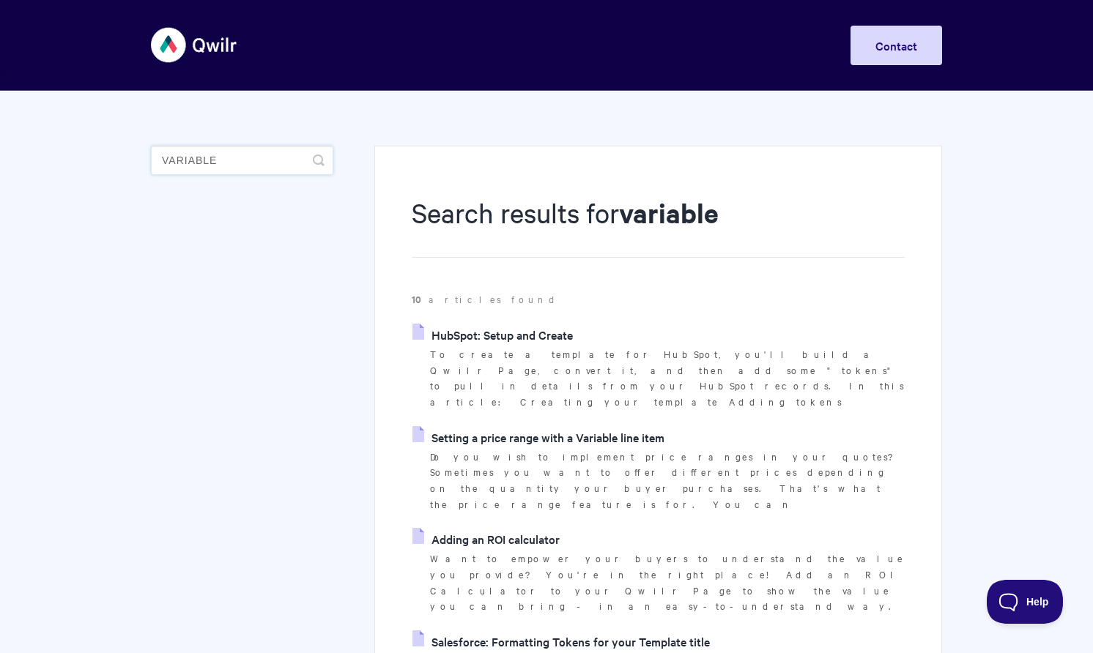
click at [247, 165] on input "variable" at bounding box center [242, 160] width 182 height 29
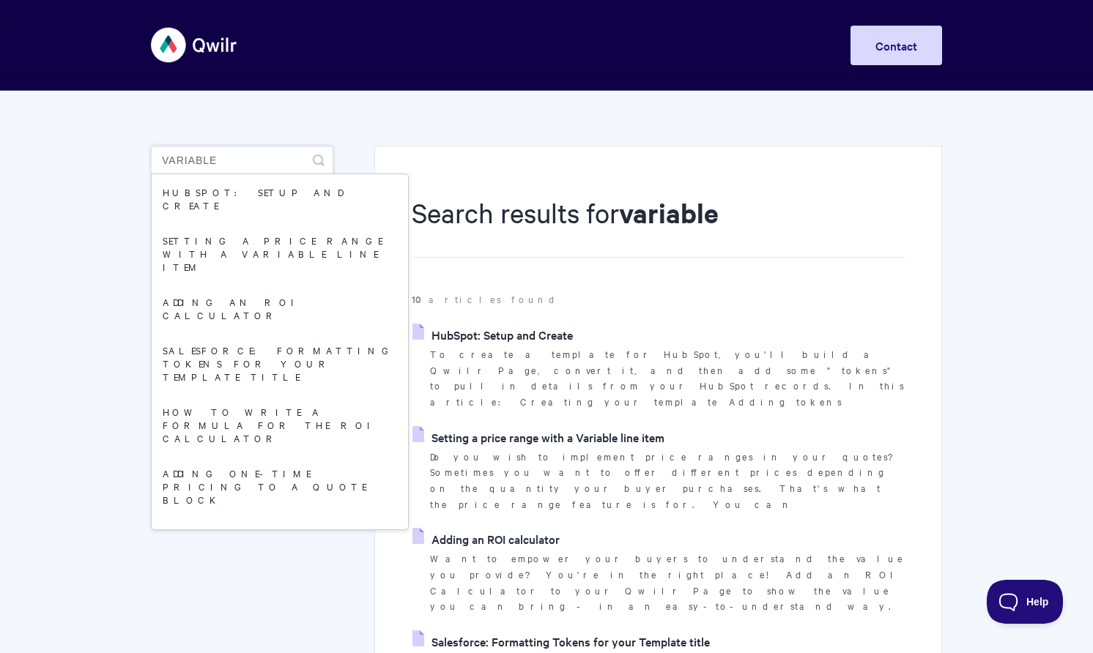
click at [245, 163] on input "variable" at bounding box center [242, 160] width 182 height 29
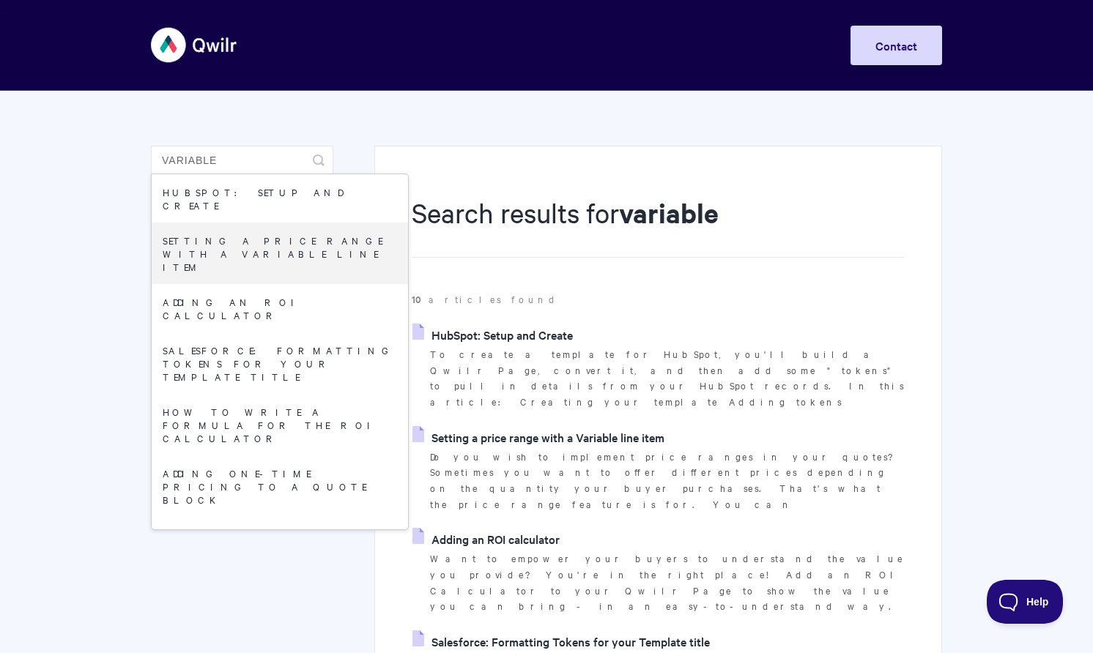
click at [609, 333] on li "HubSpot: Setup and Create To create a template for HubSpot, you'll build a Qwil…" at bounding box center [658, 367] width 493 height 86
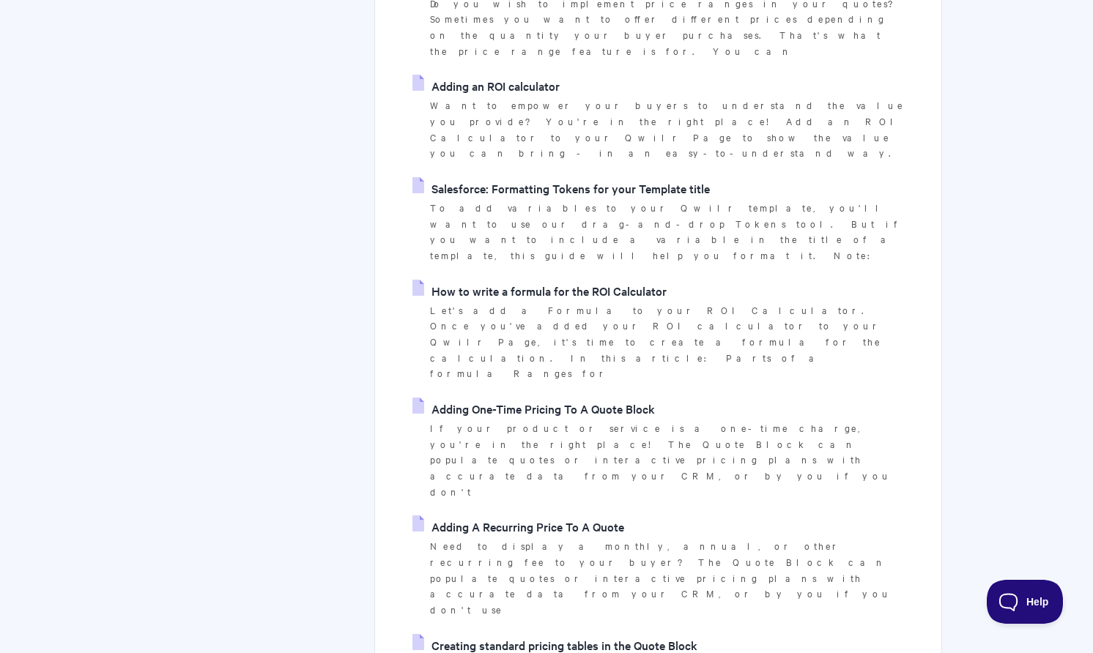
scroll to position [546, 0]
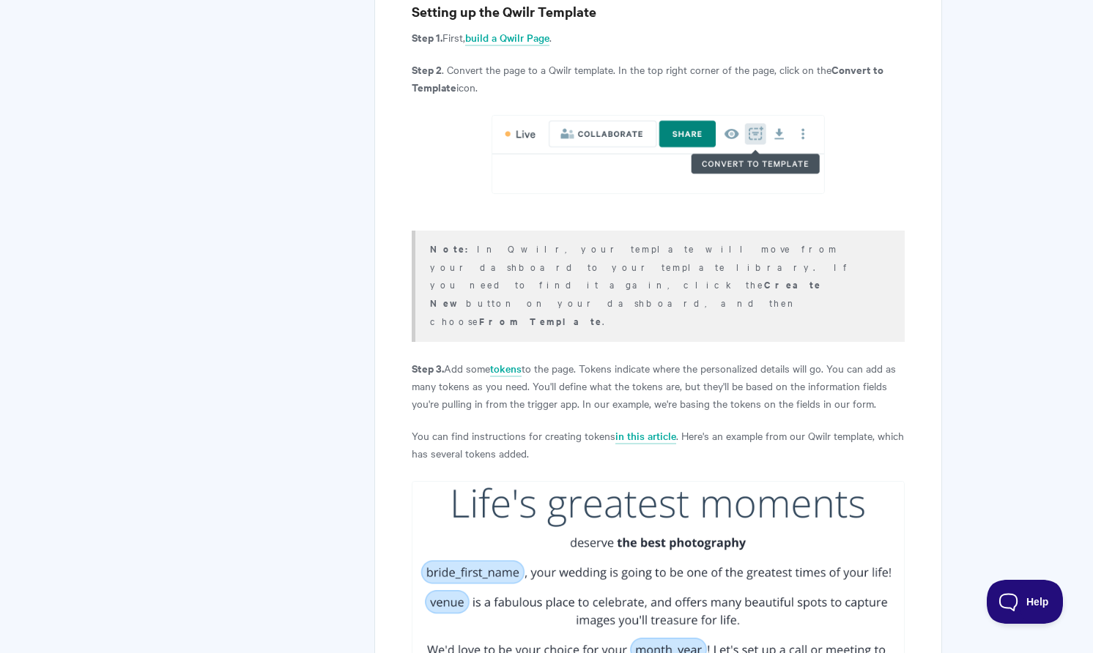
scroll to position [992, 0]
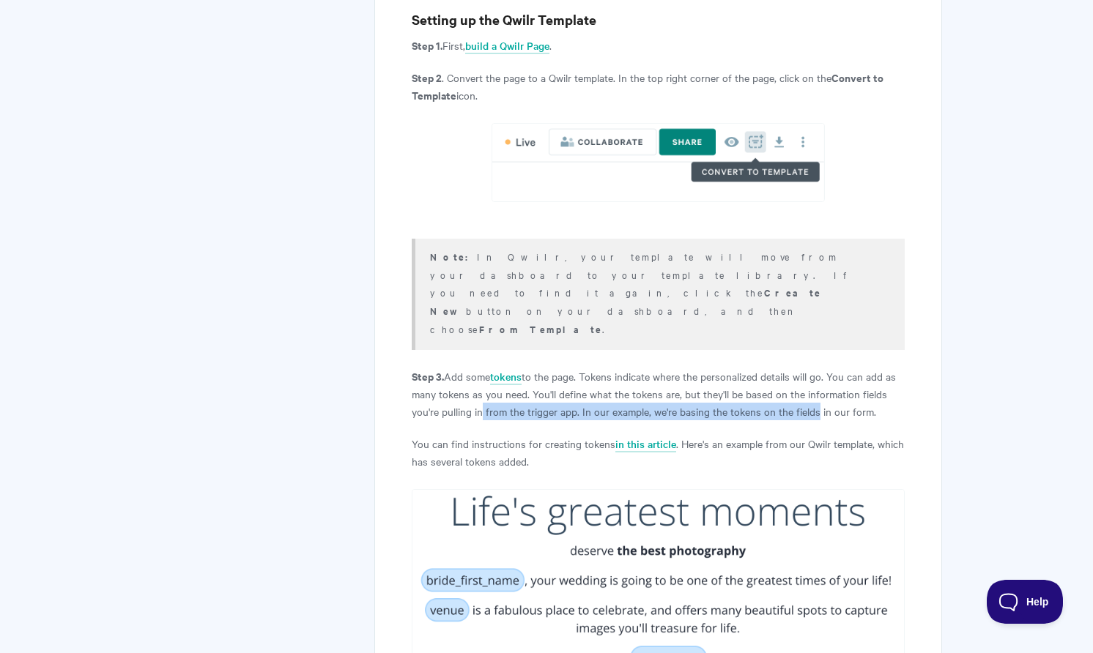
drag, startPoint x: 480, startPoint y: 320, endPoint x: 814, endPoint y: 319, distance: 334.7
click at [814, 368] on p "Step 3. Add some tokens to the page. Tokens indicate where the personalized det…" at bounding box center [658, 394] width 493 height 53
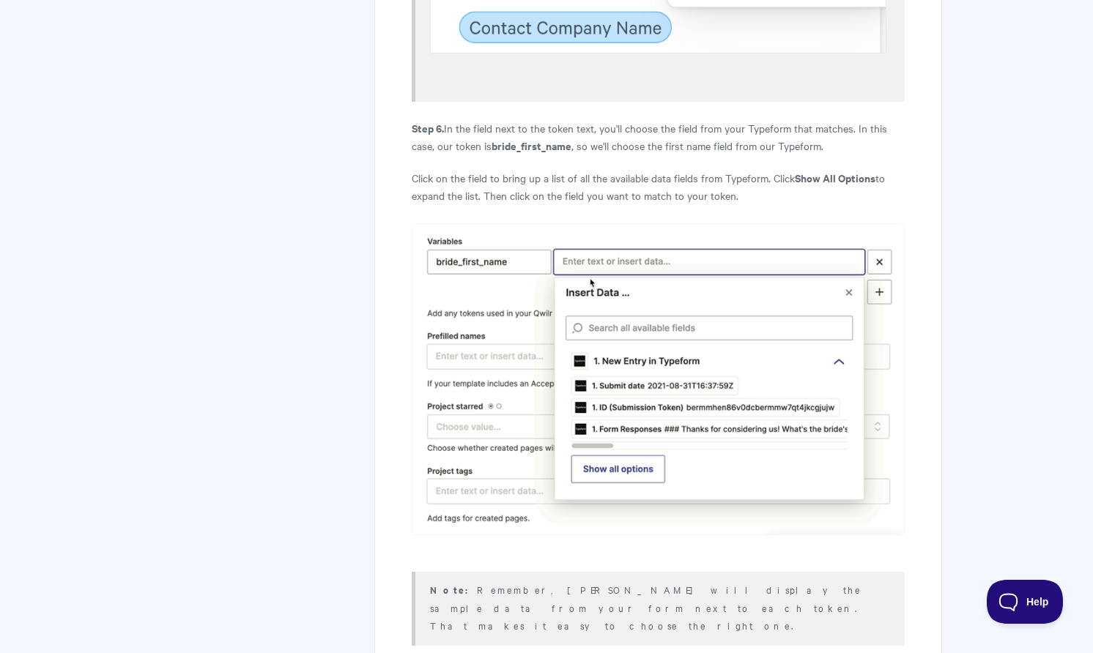
scroll to position [5192, 0]
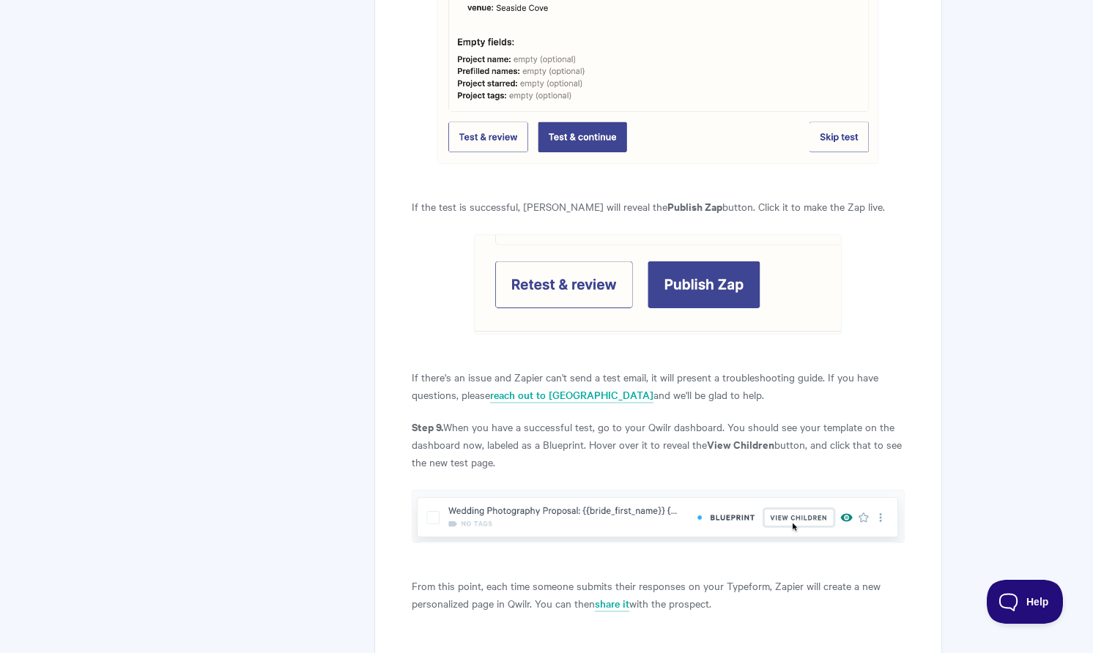
scroll to position [6347, 0]
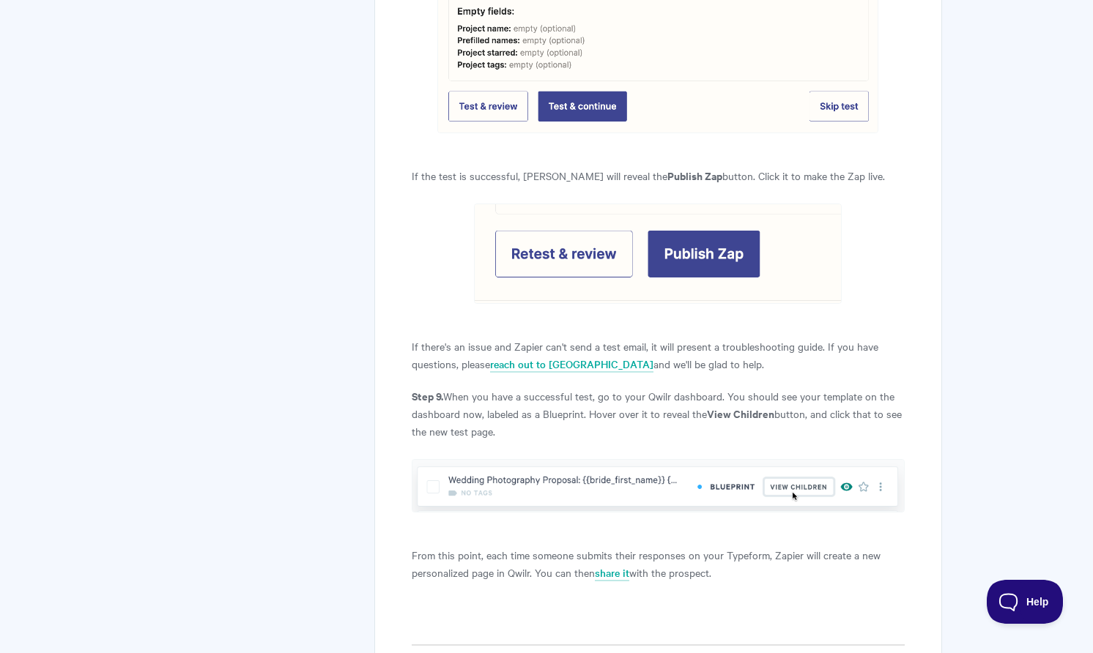
click at [477, 546] on p "From this point, each time someone submits their responses on your Typeform, Za…" at bounding box center [658, 563] width 493 height 35
click at [656, 546] on p "From this point, each time someone submits their responses on your Typeform, Za…" at bounding box center [658, 563] width 493 height 35
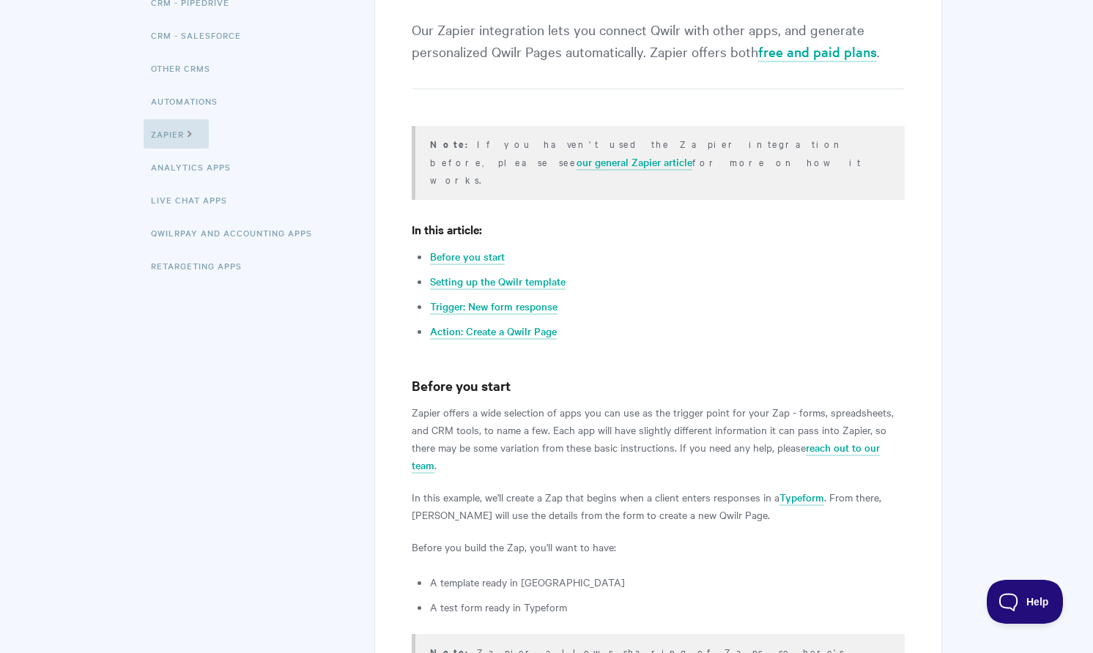
scroll to position [0, 0]
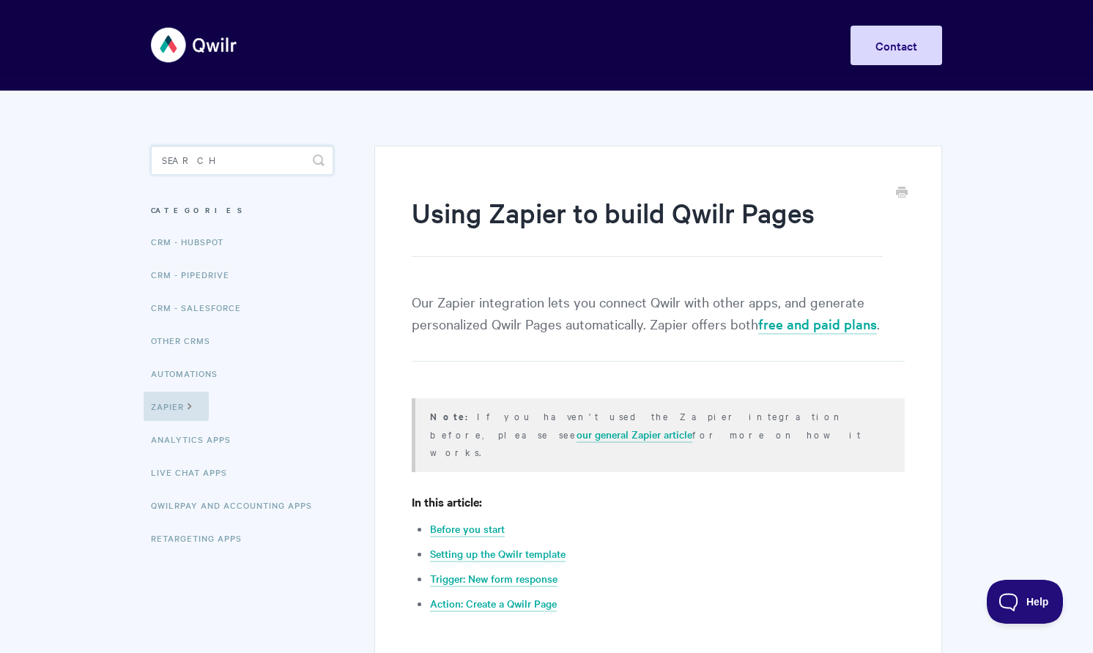
click at [221, 155] on input "Search" at bounding box center [242, 160] width 182 height 29
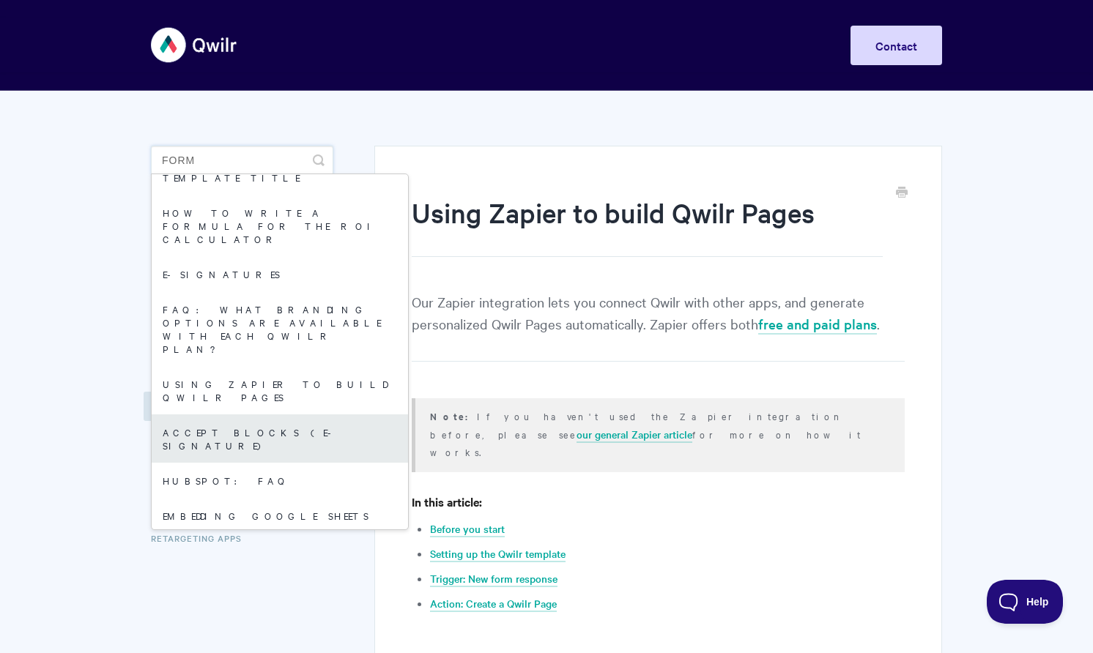
scroll to position [177, 0]
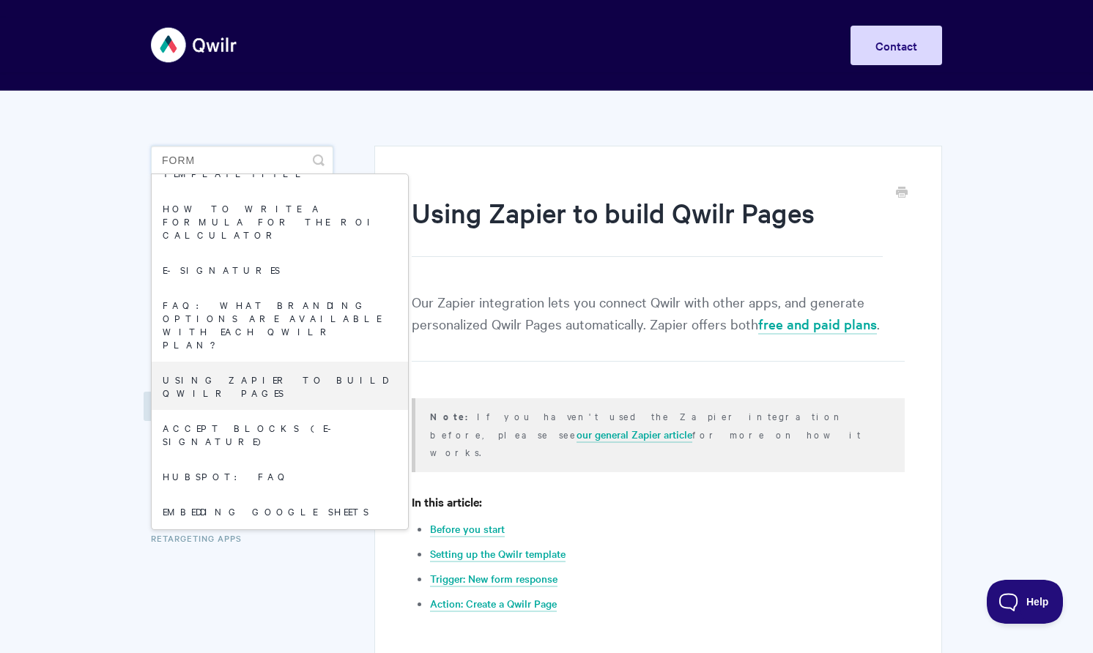
type input "form"
click at [609, 308] on p "Our Zapier integration lets you connect Qwilr with other apps, and generate per…" at bounding box center [658, 326] width 493 height 71
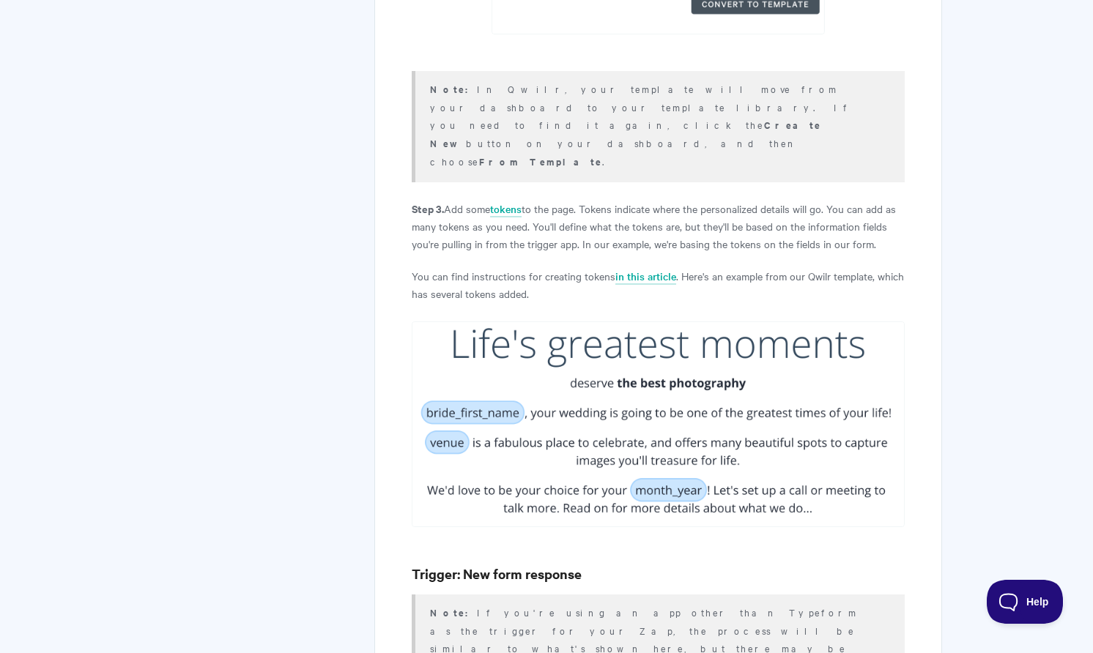
scroll to position [0, 0]
